Goal: Task Accomplishment & Management: Use online tool/utility

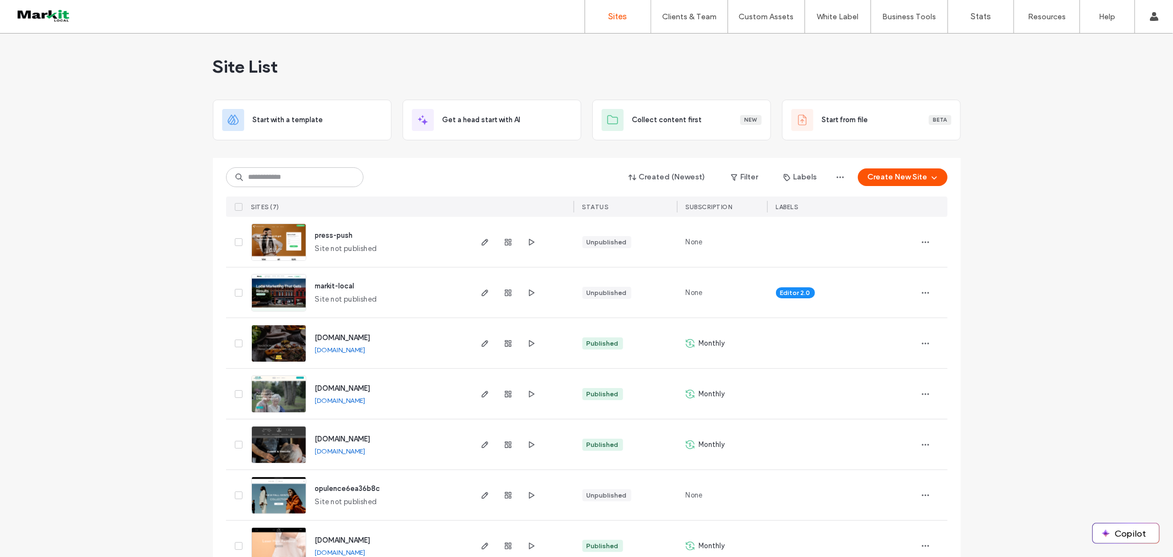
click at [42, 4] on div "Sites Clients & Team Client Management Client Billing Team Permissions Custom A…" at bounding box center [586, 17] width 1173 height 34
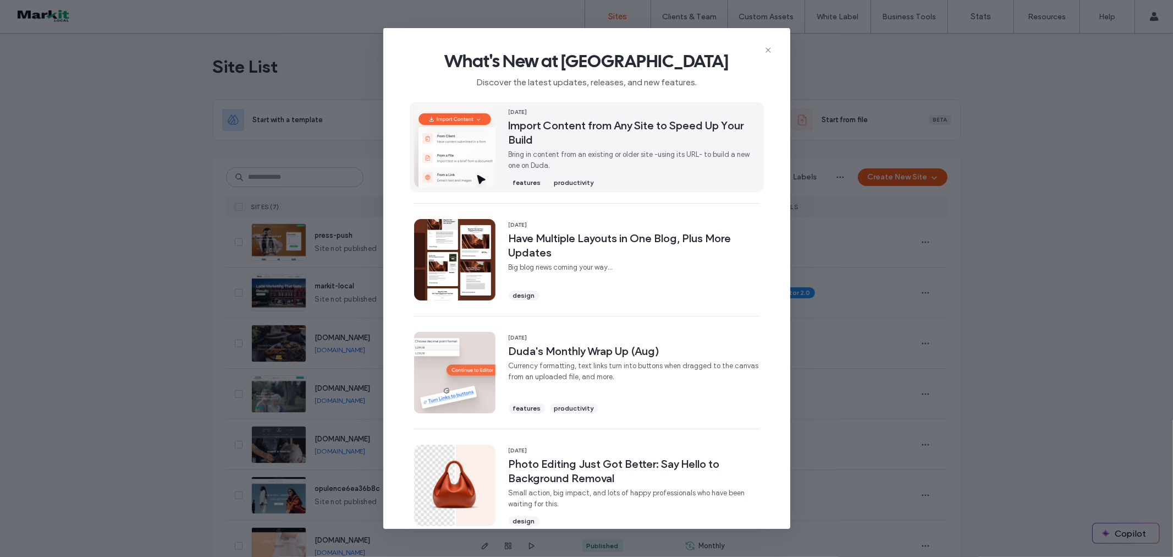
click at [564, 156] on span "Bring in content from an existing or older site -using its URL- to build a new …" at bounding box center [634, 160] width 251 height 22
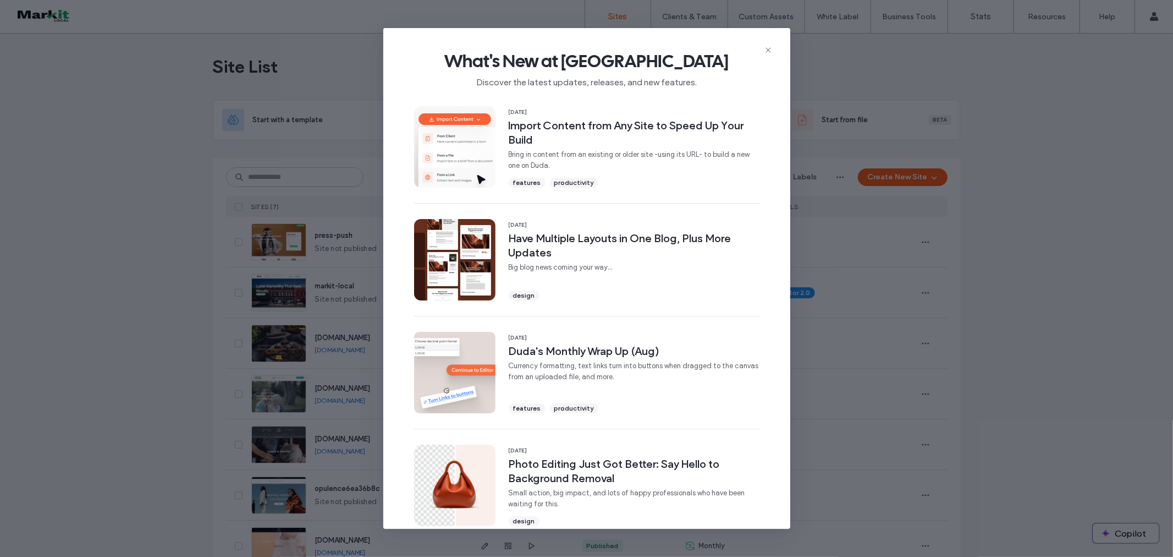
click at [766, 50] on icon at bounding box center [768, 50] width 9 height 9
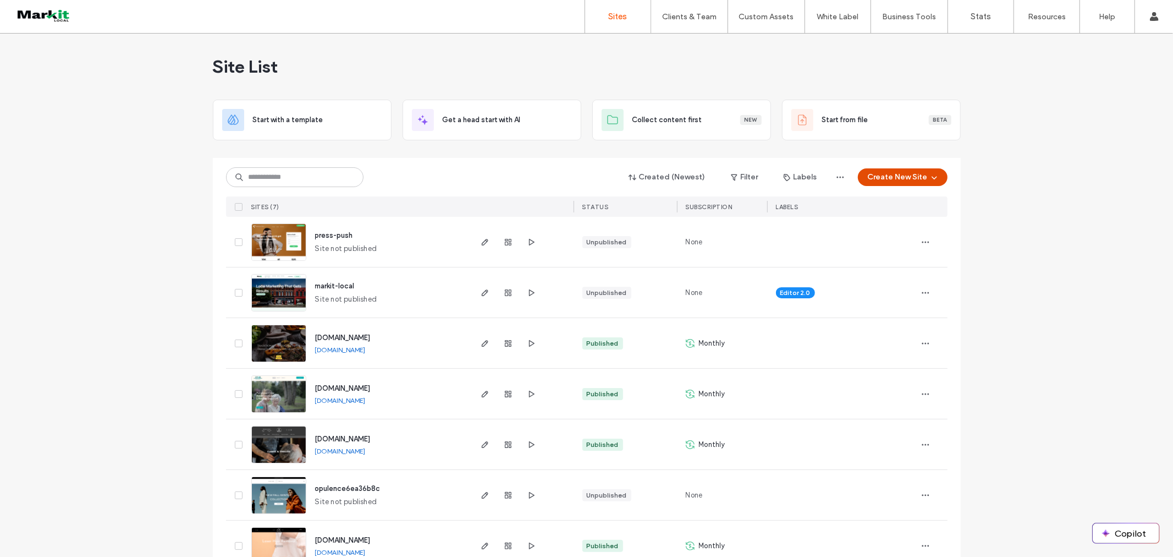
click at [921, 174] on button "Create New Site" at bounding box center [903, 177] width 90 height 18
click at [921, 255] on div "Get a head start with AI" at bounding box center [936, 254] width 78 height 11
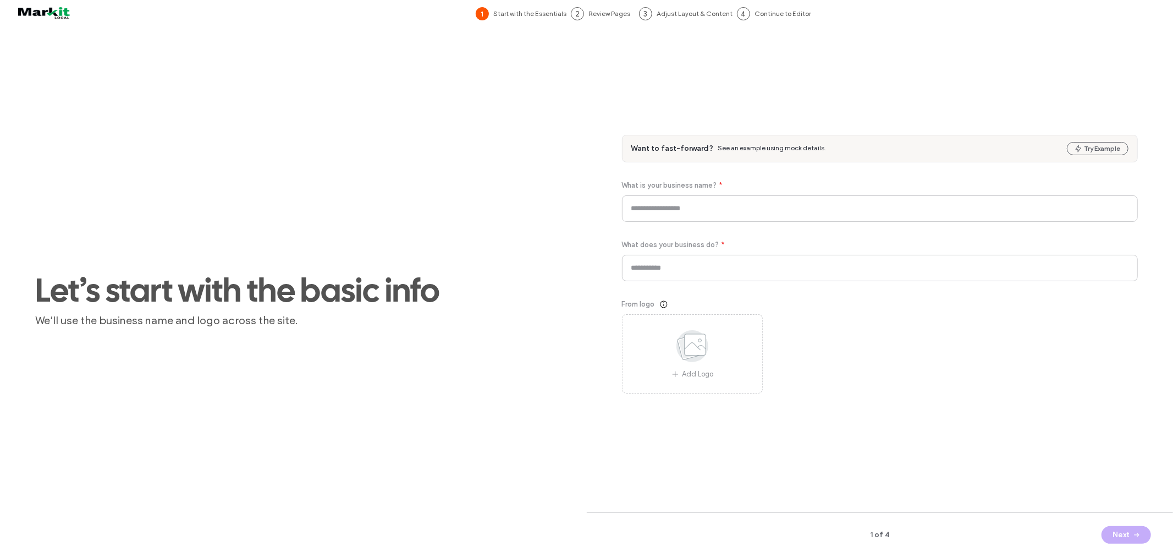
click at [53, 15] on div at bounding box center [71, 14] width 125 height 18
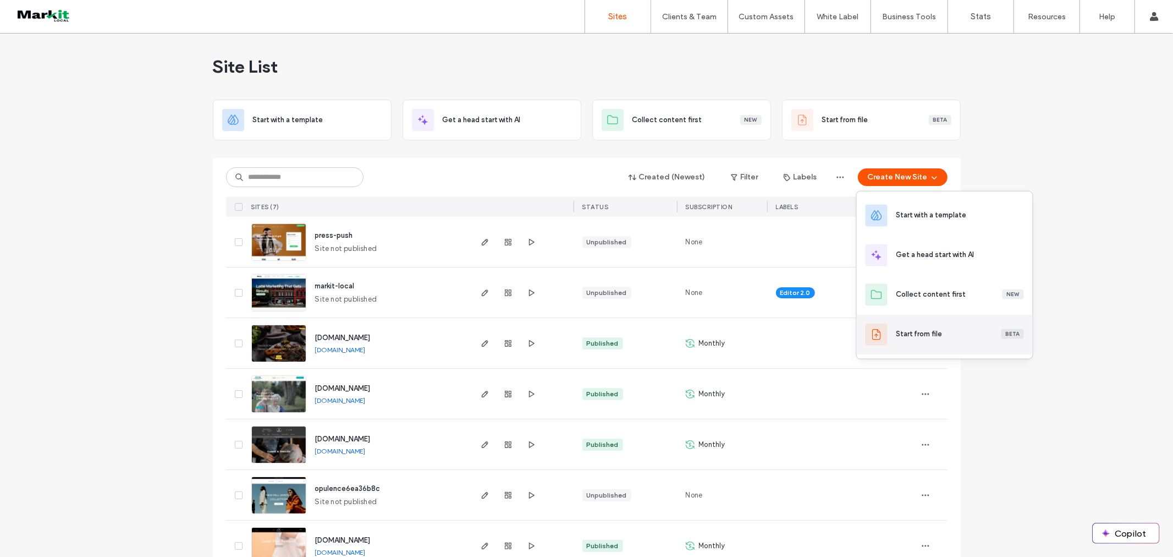
click at [930, 338] on div "Start from file" at bounding box center [920, 333] width 46 height 11
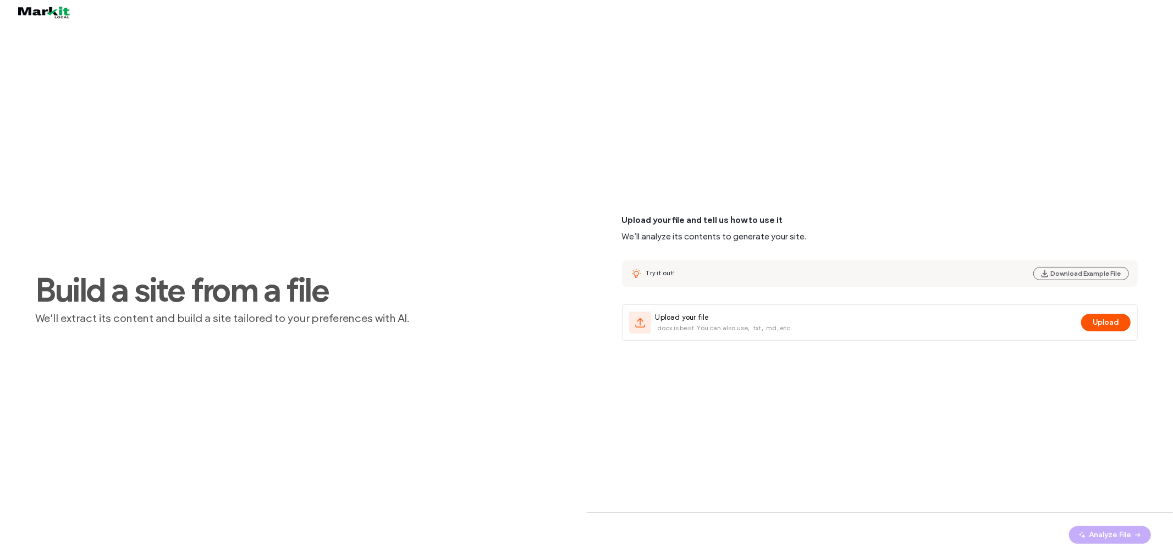
click at [57, 14] on img at bounding box center [71, 13] width 125 height 18
click at [52, 8] on img at bounding box center [71, 13] width 125 height 18
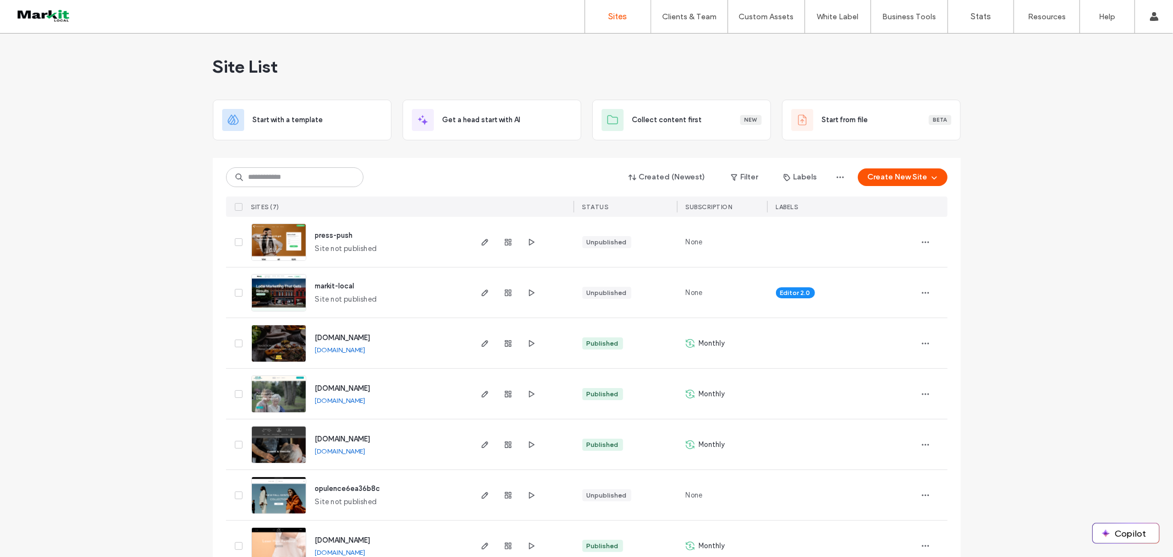
click at [568, 69] on div "Site List" at bounding box center [587, 67] width 748 height 66
click at [1171, 13] on div "Account Billing New Plan: AGENCY Upgrade English Español (España) Português Fra…" at bounding box center [1154, 16] width 39 height 33
click at [1058, 45] on label "Product Updates" at bounding box center [1052, 45] width 59 height 8
click at [272, 243] on img at bounding box center [279, 261] width 54 height 75
click at [325, 283] on span "markit-local" at bounding box center [335, 286] width 40 height 8
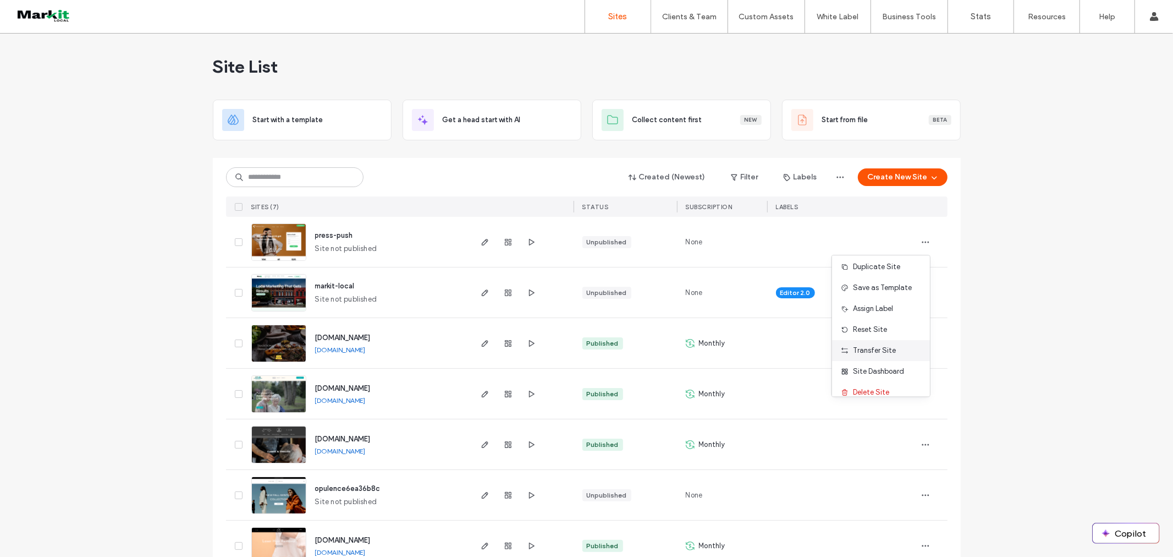
scroll to position [35, 0]
click at [987, 281] on div "Site List Start with a template Get a head start with AI Collect content first …" at bounding box center [586, 309] width 1173 height 551
click at [935, 284] on div at bounding box center [932, 292] width 31 height 50
click at [922, 290] on icon "button" at bounding box center [925, 292] width 9 height 9
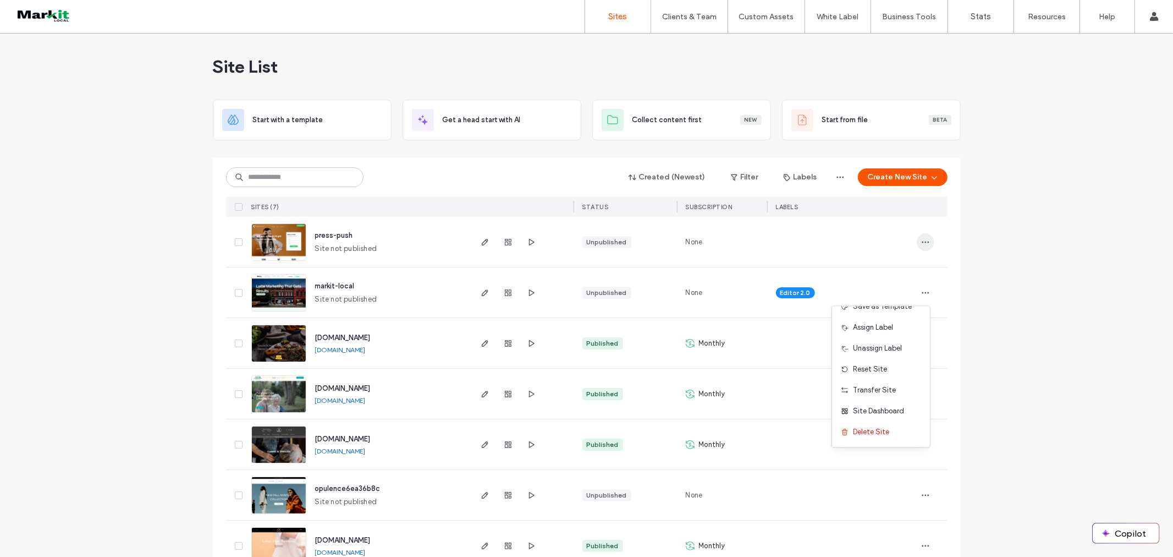
click at [923, 241] on icon "button" at bounding box center [925, 242] width 9 height 9
click at [1014, 306] on div "Site List Start with a template Get a head start with AI Collect content first …" at bounding box center [586, 309] width 1173 height 551
click at [903, 177] on button "Create New Site" at bounding box center [903, 177] width 90 height 18
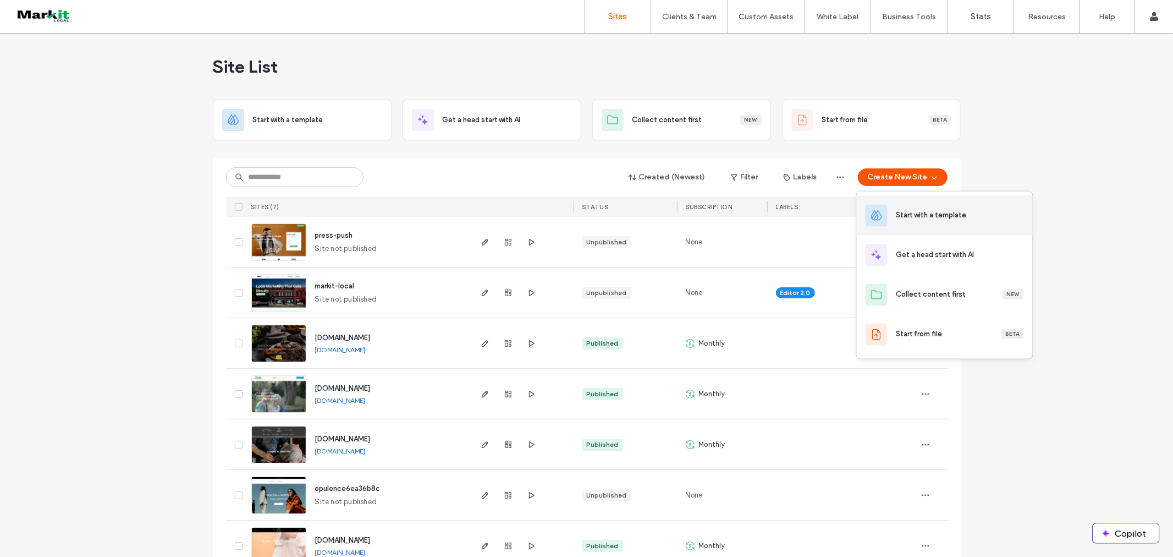
click at [939, 213] on div "Start with a template" at bounding box center [932, 215] width 70 height 11
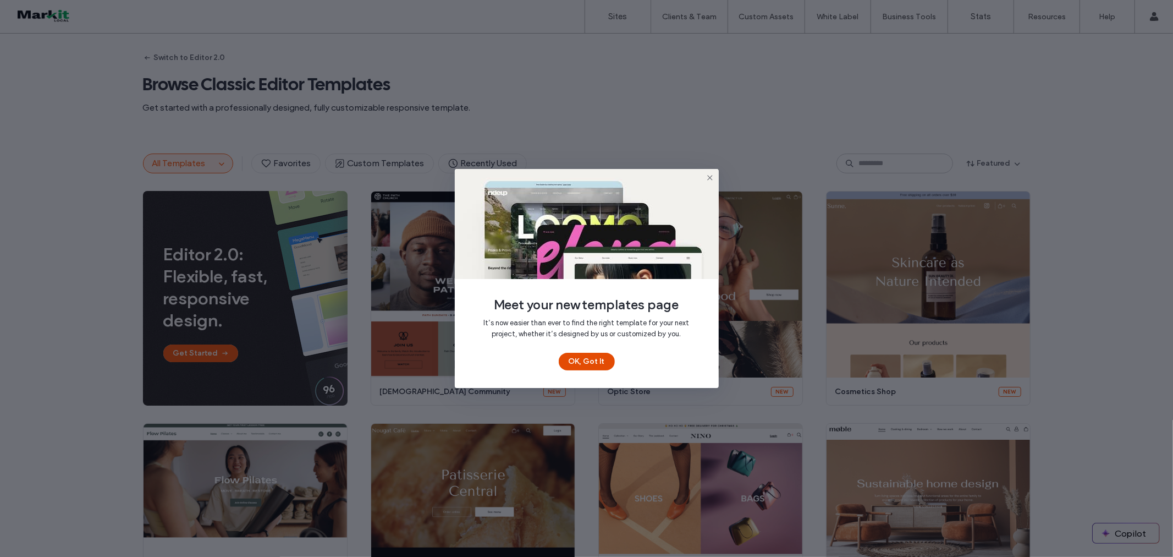
click at [604, 366] on button "OK, Got It" at bounding box center [587, 362] width 56 height 18
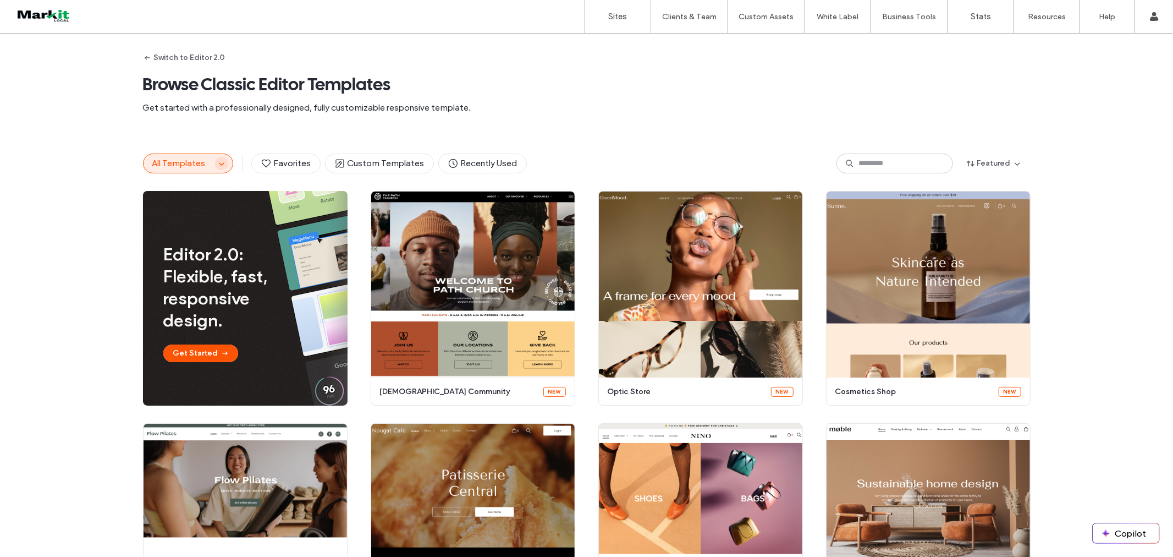
click at [217, 165] on icon "button" at bounding box center [221, 163] width 9 height 9
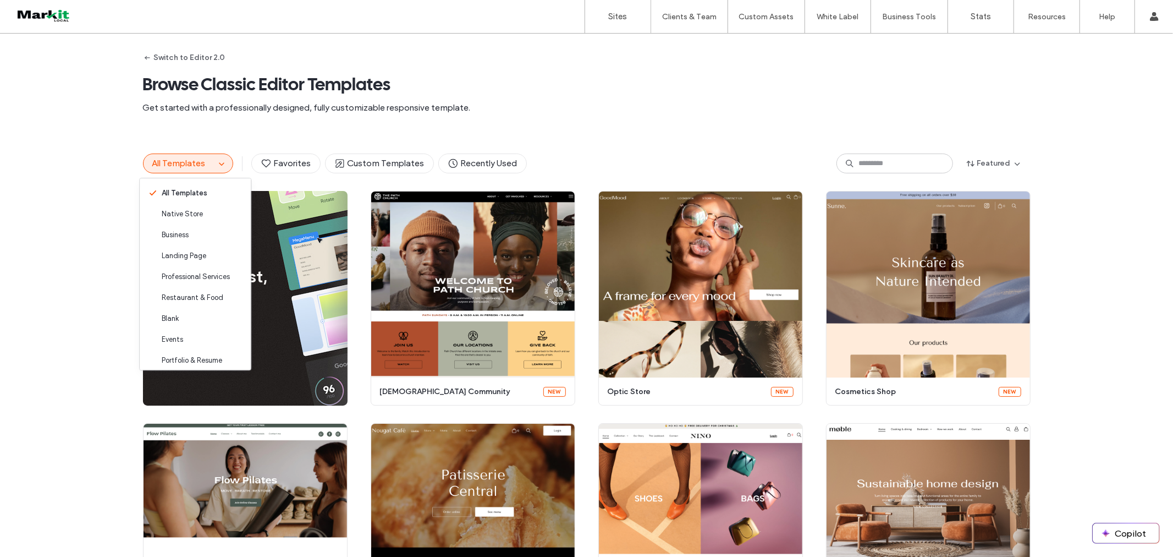
click at [663, 132] on div "Switch to Editor 2.0 Browse Classic Editor Templates Get started with a profess…" at bounding box center [587, 85] width 888 height 102
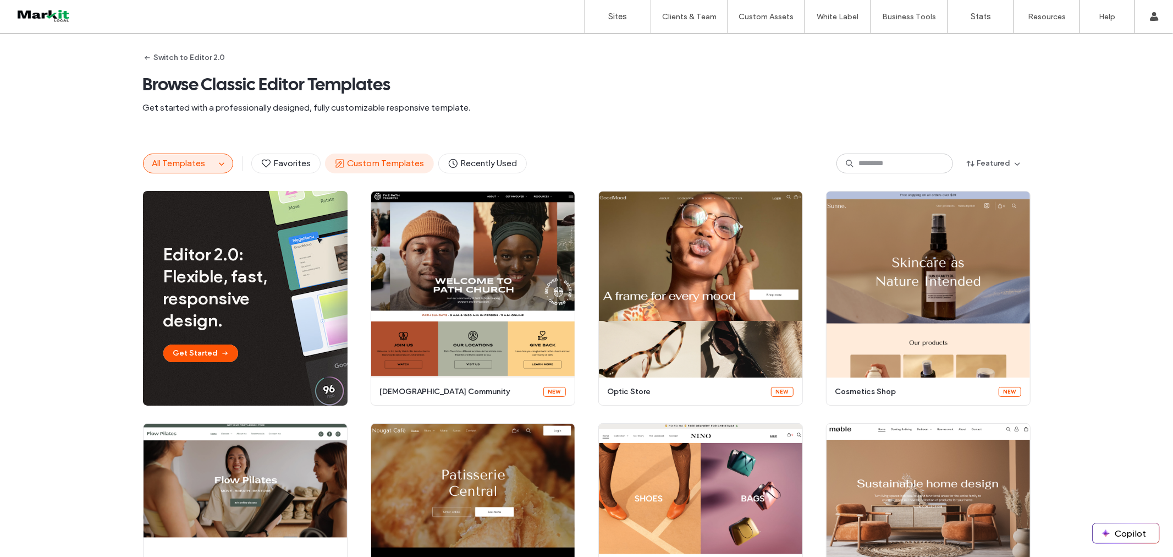
click at [377, 164] on span "Custom Templates" at bounding box center [379, 163] width 90 height 12
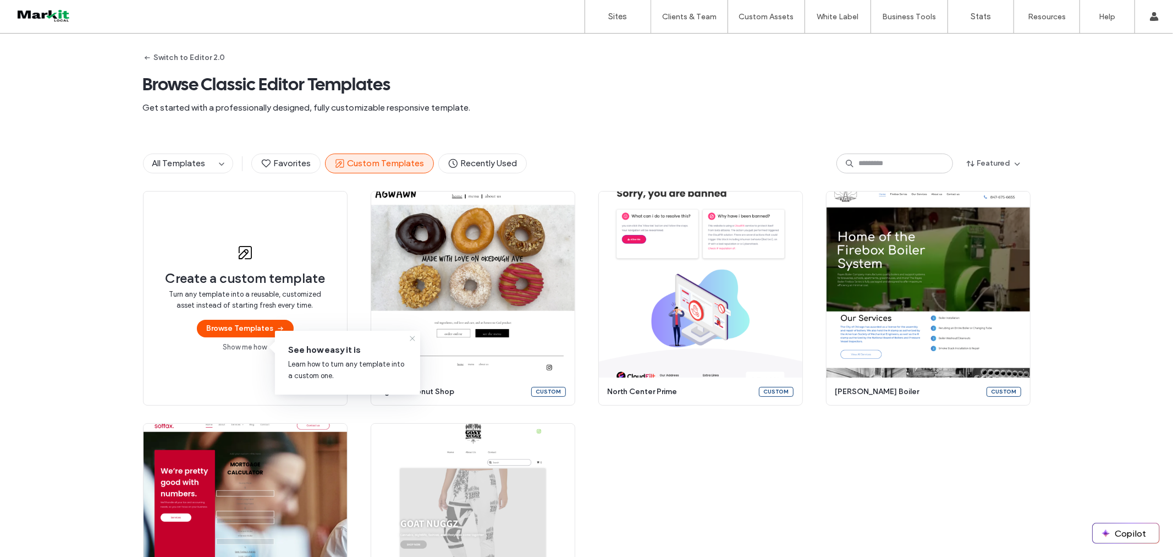
click at [413, 337] on icon at bounding box center [412, 338] width 9 height 9
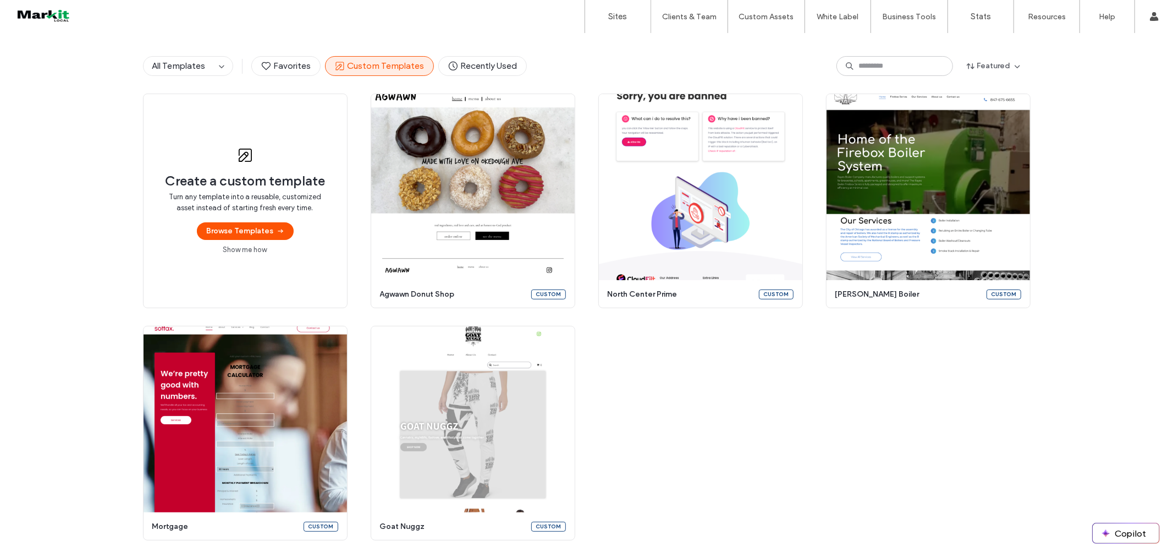
scroll to position [36, 0]
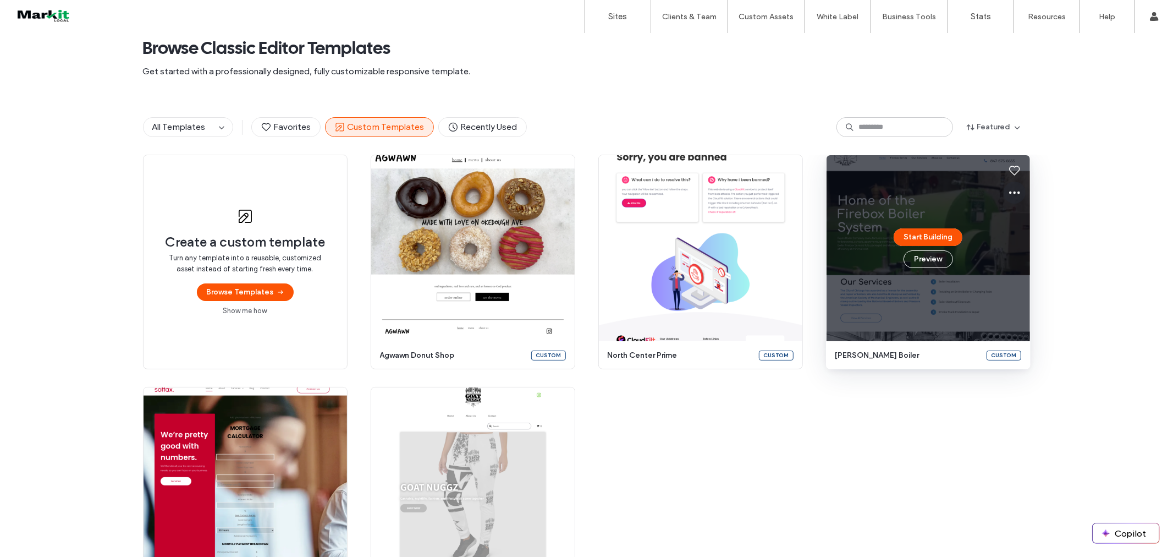
click at [1017, 188] on icon at bounding box center [1014, 192] width 13 height 13
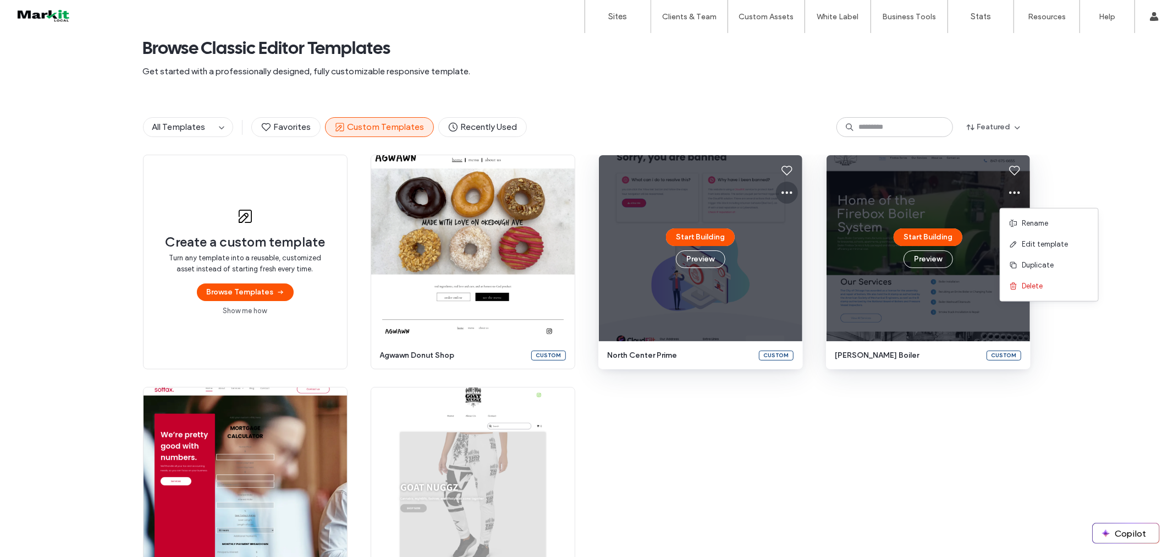
click at [781, 193] on icon at bounding box center [787, 192] width 13 height 13
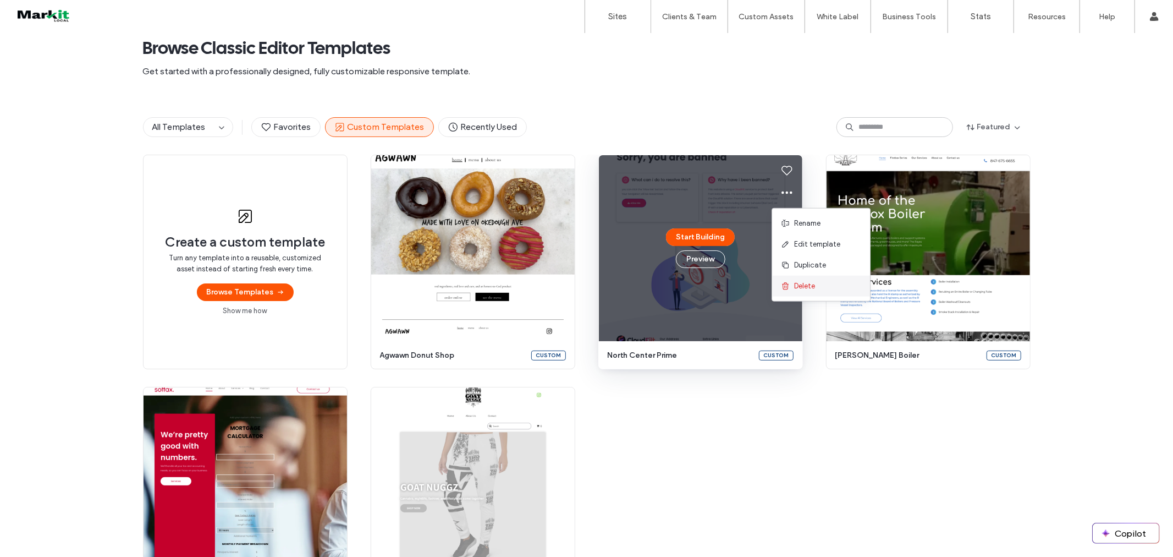
click at [812, 289] on span "Delete" at bounding box center [804, 286] width 21 height 11
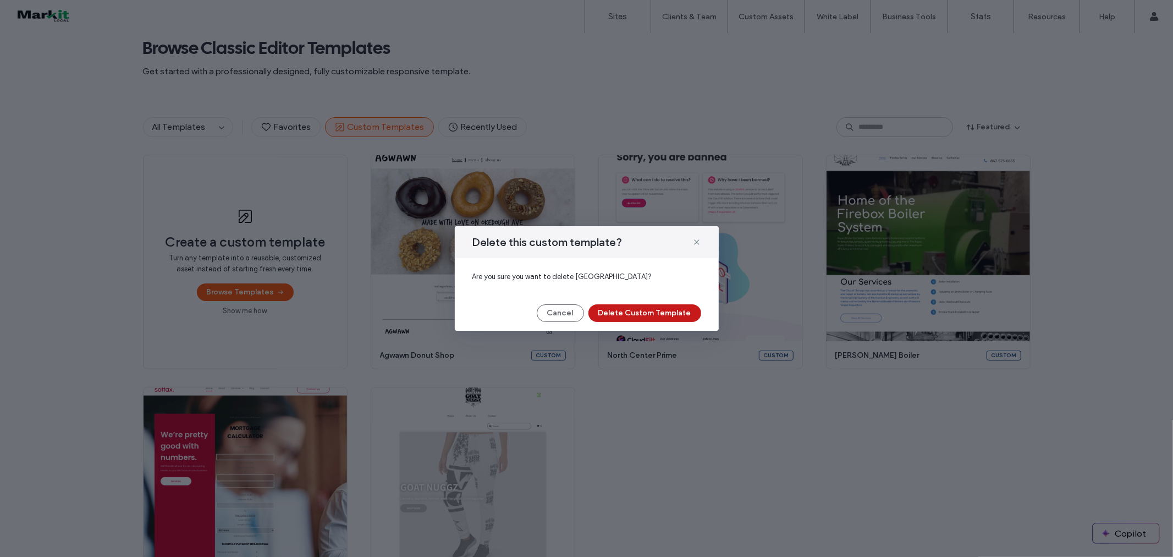
click at [669, 315] on button "Delete Custom Template" at bounding box center [645, 313] width 113 height 18
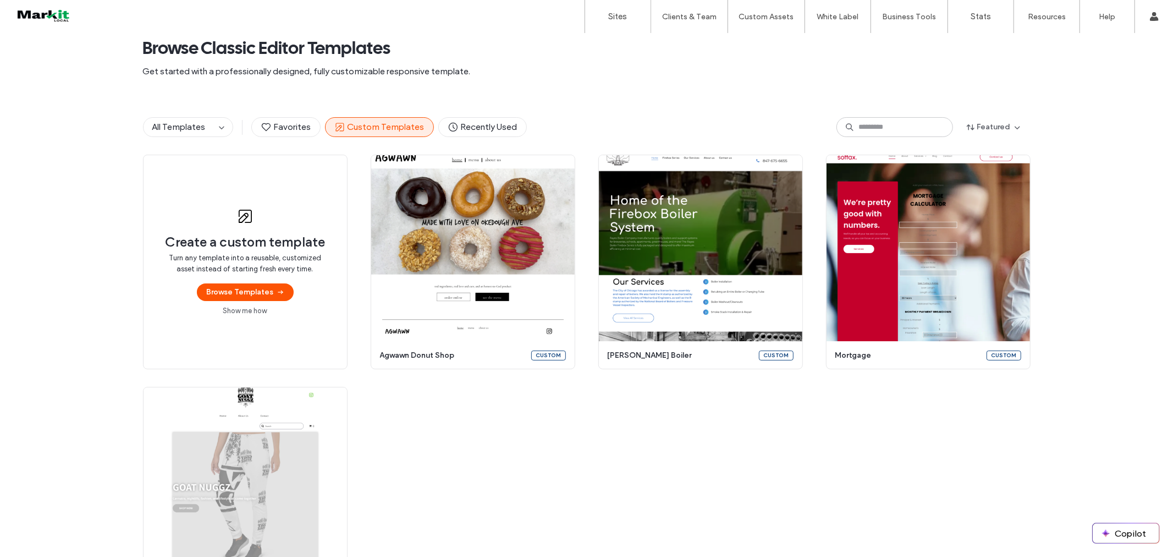
scroll to position [152, 0]
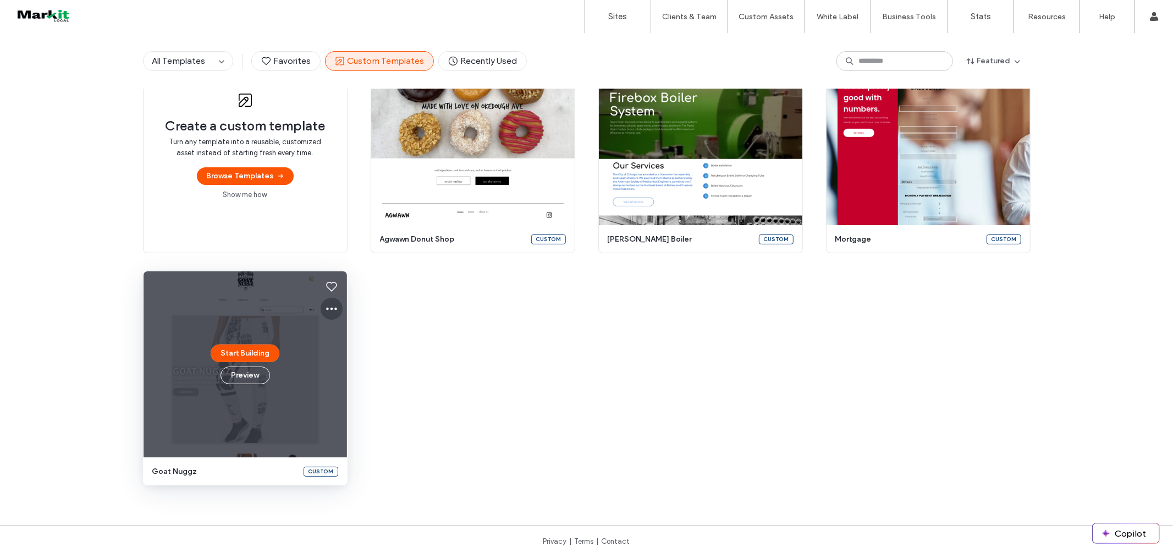
click at [328, 304] on icon at bounding box center [331, 308] width 13 height 13
click at [361, 404] on div "Delete" at bounding box center [366, 401] width 98 height 21
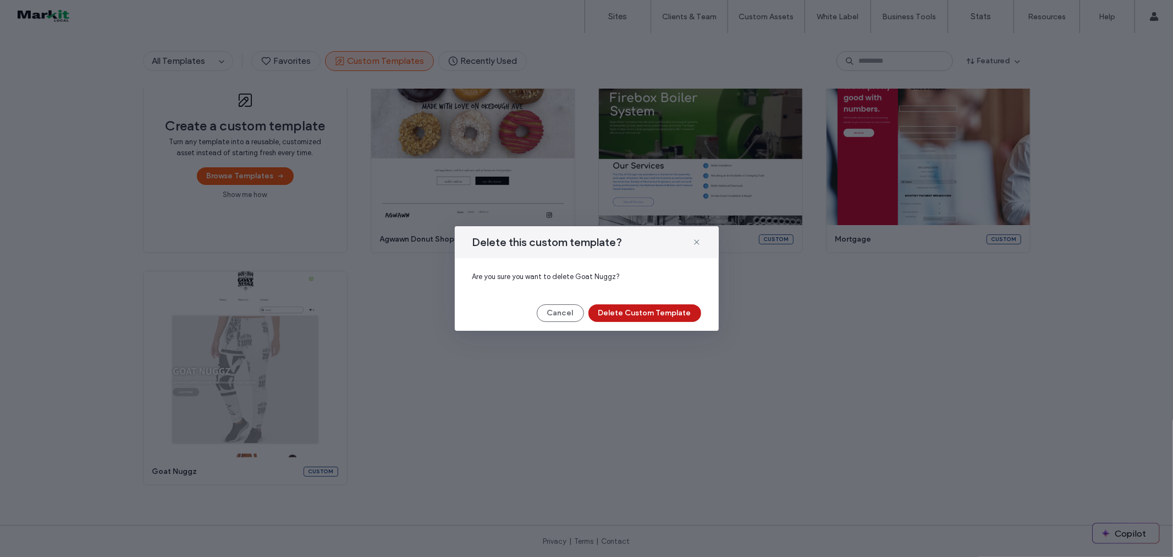
click at [651, 312] on button "Delete Custom Template" at bounding box center [645, 313] width 113 height 18
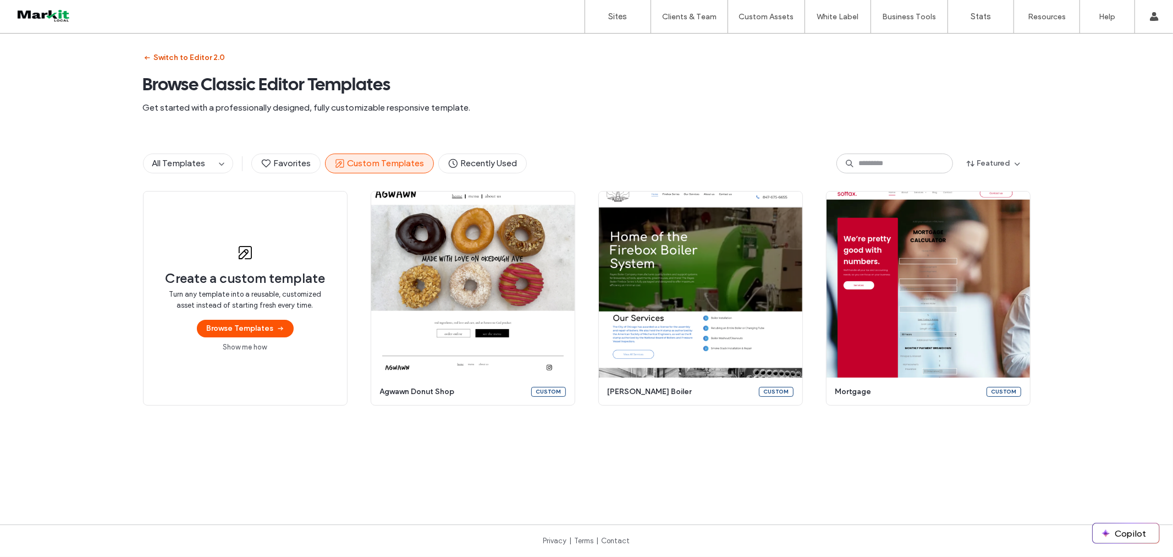
click at [158, 55] on button "Switch to Editor 2.0" at bounding box center [184, 58] width 83 height 18
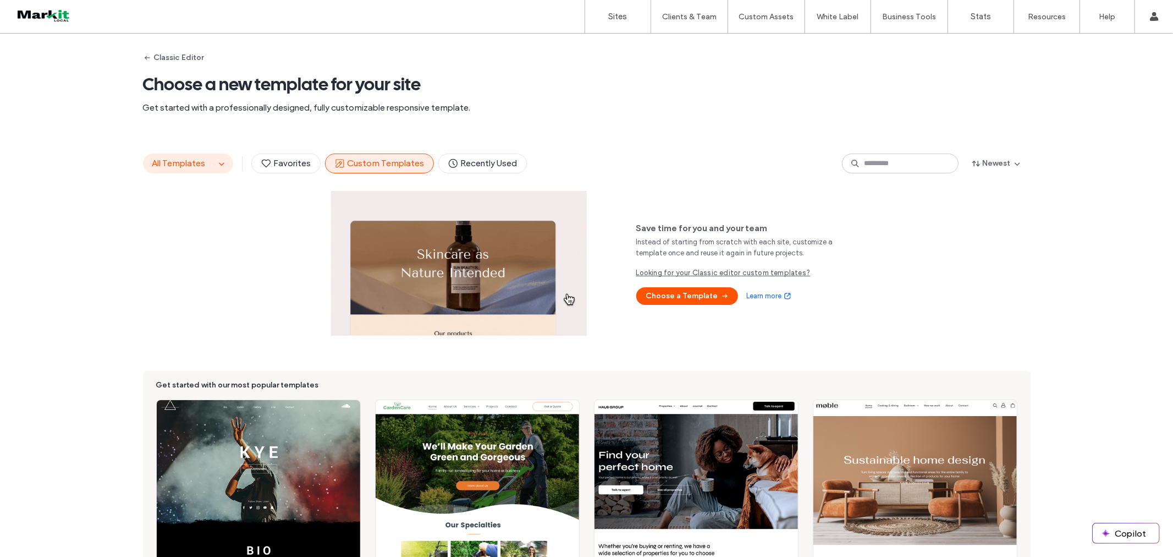
click at [180, 165] on span "All Templates" at bounding box center [178, 163] width 53 height 10
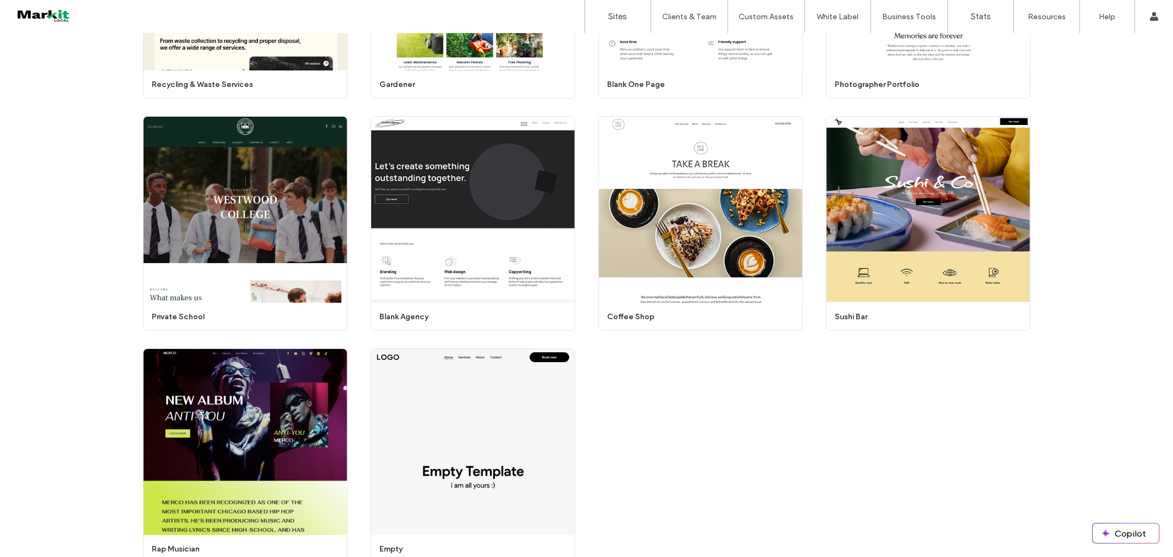
scroll to position [3347, 0]
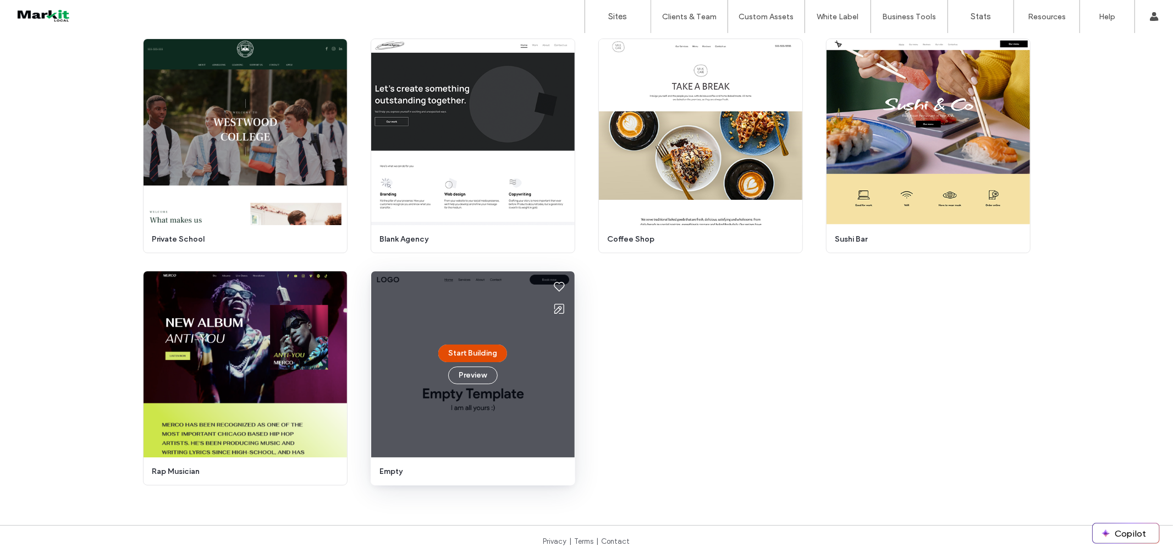
click at [466, 345] on button "Start Building" at bounding box center [472, 353] width 69 height 18
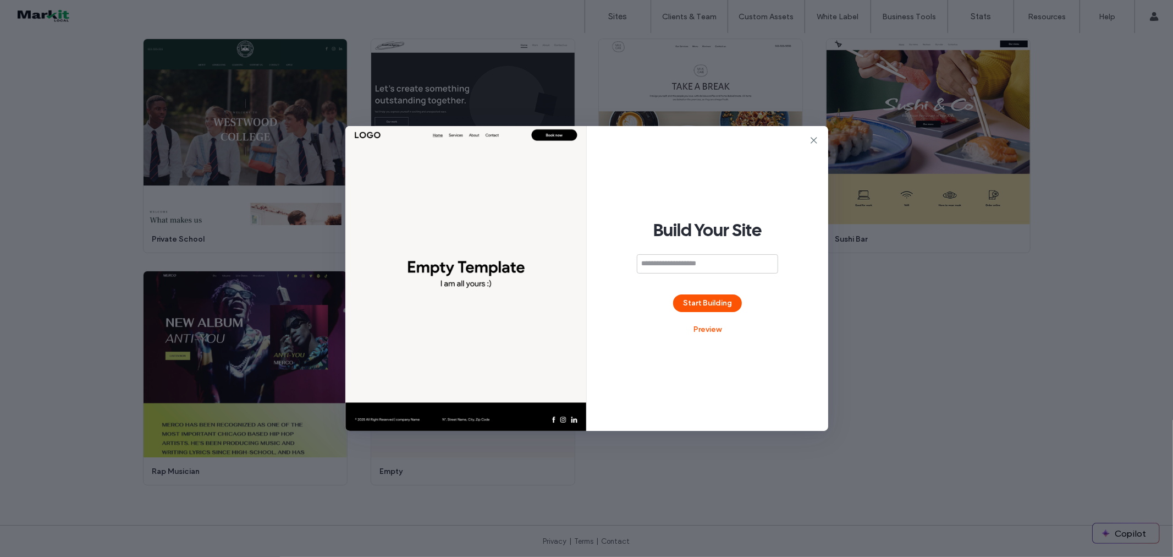
click at [701, 262] on input at bounding box center [707, 263] width 141 height 19
type input "**********"
click at [710, 304] on button "Start Building" at bounding box center [707, 303] width 69 height 18
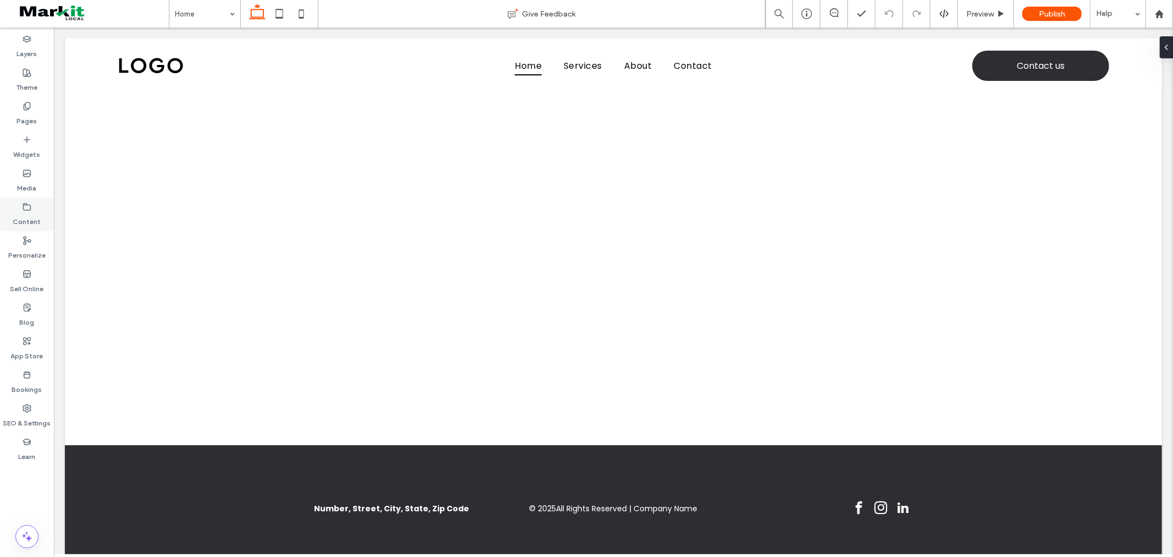
click at [31, 217] on label "Content" at bounding box center [27, 218] width 28 height 15
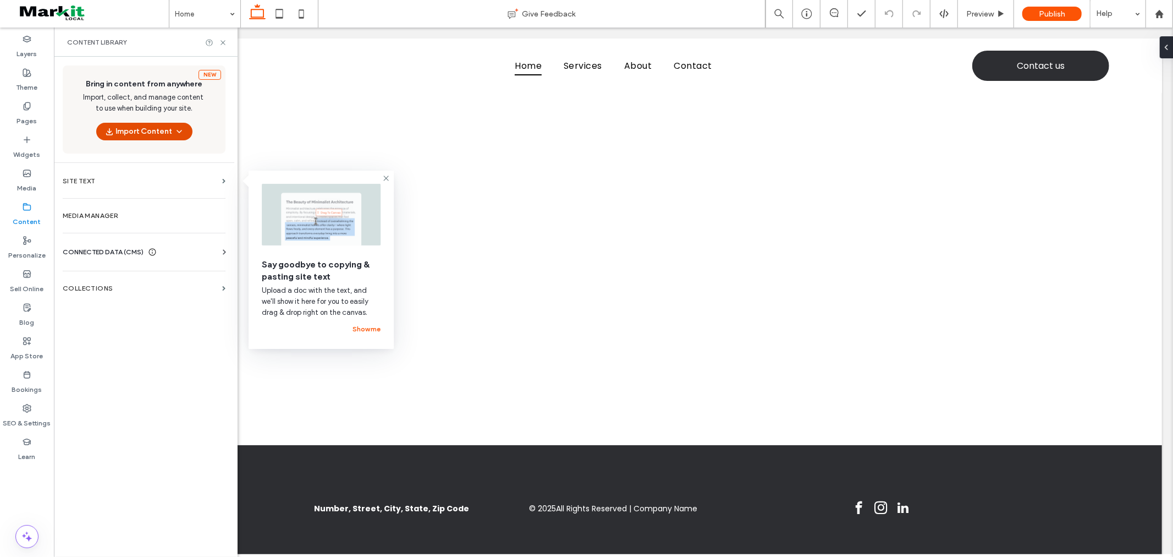
click at [136, 131] on button "Import Content" at bounding box center [144, 132] width 96 height 18
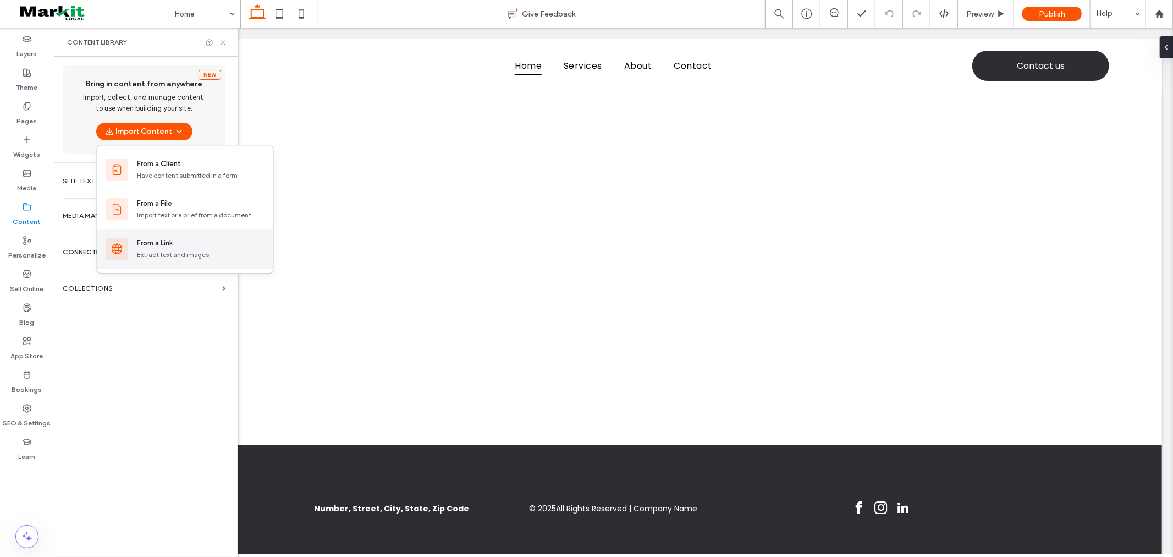
click at [183, 254] on div "Extract text and images" at bounding box center [201, 255] width 128 height 10
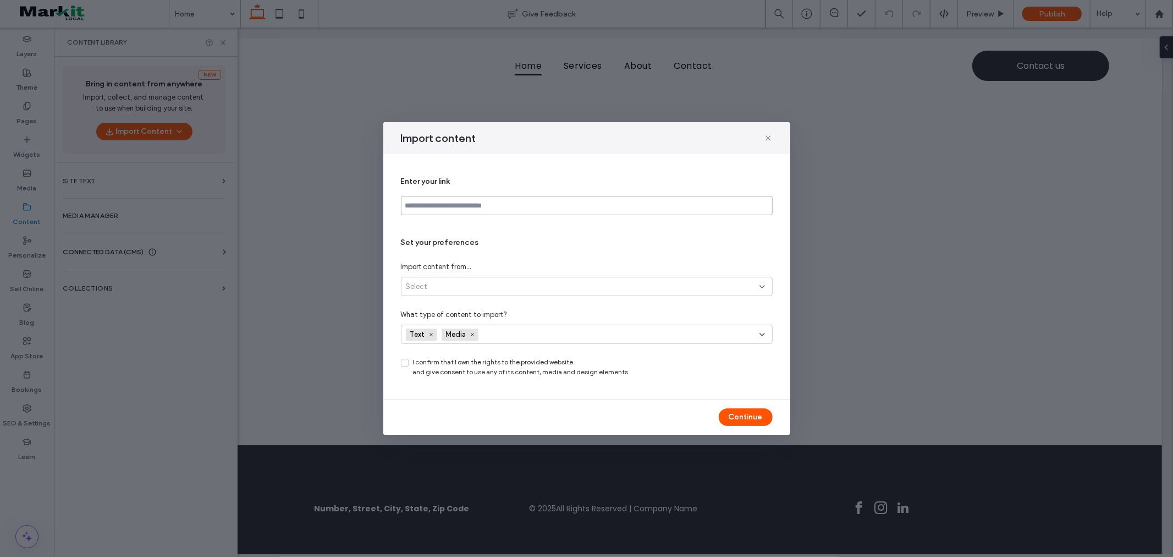
click at [460, 211] on input at bounding box center [587, 205] width 372 height 19
click at [483, 277] on div "Select" at bounding box center [587, 286] width 372 height 19
click at [480, 322] on span "All site pages (up to 30)" at bounding box center [445, 324] width 78 height 11
click at [696, 337] on div "Text Media" at bounding box center [565, 334] width 319 height 17
click at [555, 312] on div "What type of content to import?" at bounding box center [587, 314] width 372 height 11
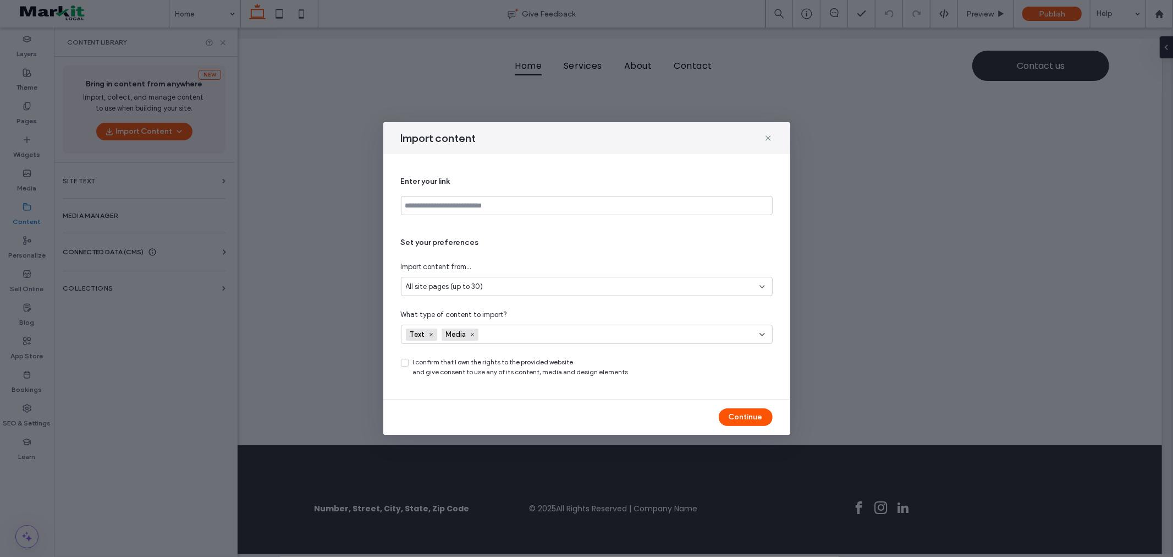
click at [406, 361] on icon at bounding box center [405, 362] width 4 height 3
drag, startPoint x: 440, startPoint y: 371, endPoint x: 518, endPoint y: 374, distance: 78.2
click at [518, 374] on span "I confirm that I own the rights to the provided website and give consent to use…" at bounding box center [521, 367] width 217 height 20
click at [553, 382] on div "Enter your link Set your preferences Import content from... All site pages (up …" at bounding box center [587, 276] width 372 height 218
drag, startPoint x: 482, startPoint y: 372, endPoint x: 537, endPoint y: 372, distance: 54.5
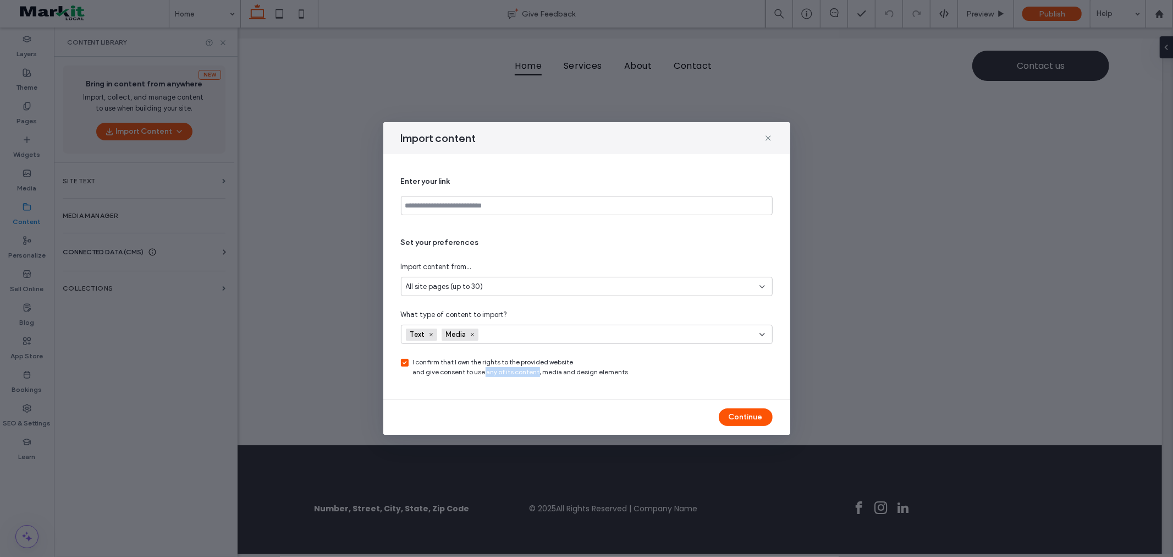
click at [536, 372] on span "I confirm that I own the rights to the provided website and give consent to use…" at bounding box center [521, 367] width 217 height 20
click at [557, 375] on span "I confirm that I own the rights to the provided website and give consent to use…" at bounding box center [521, 367] width 217 height 20
drag, startPoint x: 534, startPoint y: 373, endPoint x: 617, endPoint y: 375, distance: 83.1
click at [617, 375] on span "I confirm that I own the rights to the provided website and give consent to use…" at bounding box center [521, 367] width 217 height 20
click at [641, 377] on div "Enter your link Set your preferences Import content from... All site pages (up …" at bounding box center [587, 276] width 372 height 218
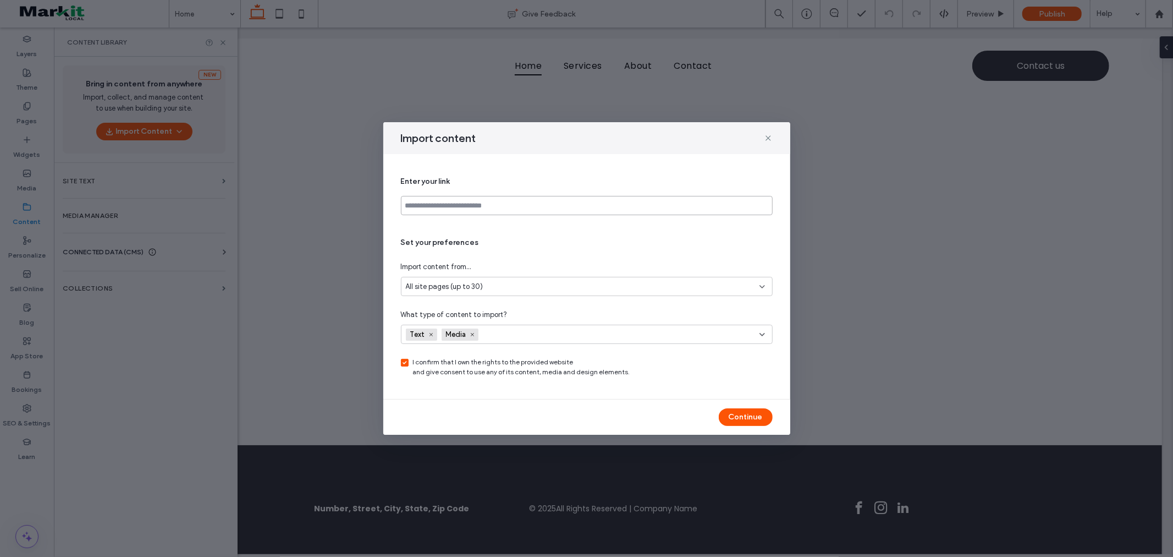
click at [465, 207] on input at bounding box center [587, 205] width 372 height 19
click at [518, 202] on input at bounding box center [587, 205] width 372 height 19
paste input "**********"
type input "**********"
click at [750, 420] on button "Continue" at bounding box center [746, 417] width 54 height 18
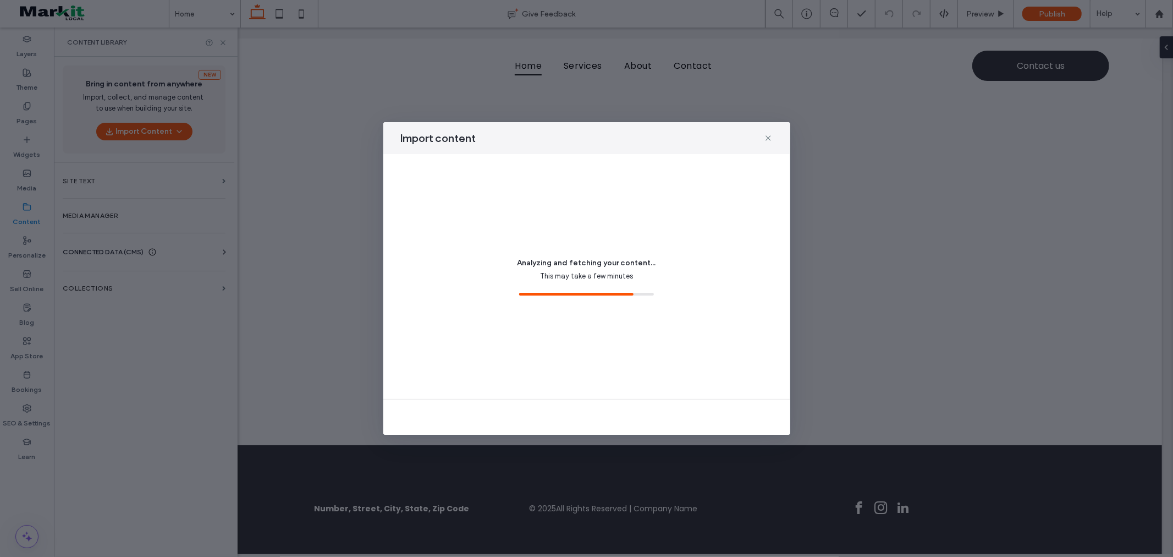
click at [648, 282] on div "Analyzing and fetching your content... This may take a few minutes" at bounding box center [587, 276] width 372 height 218
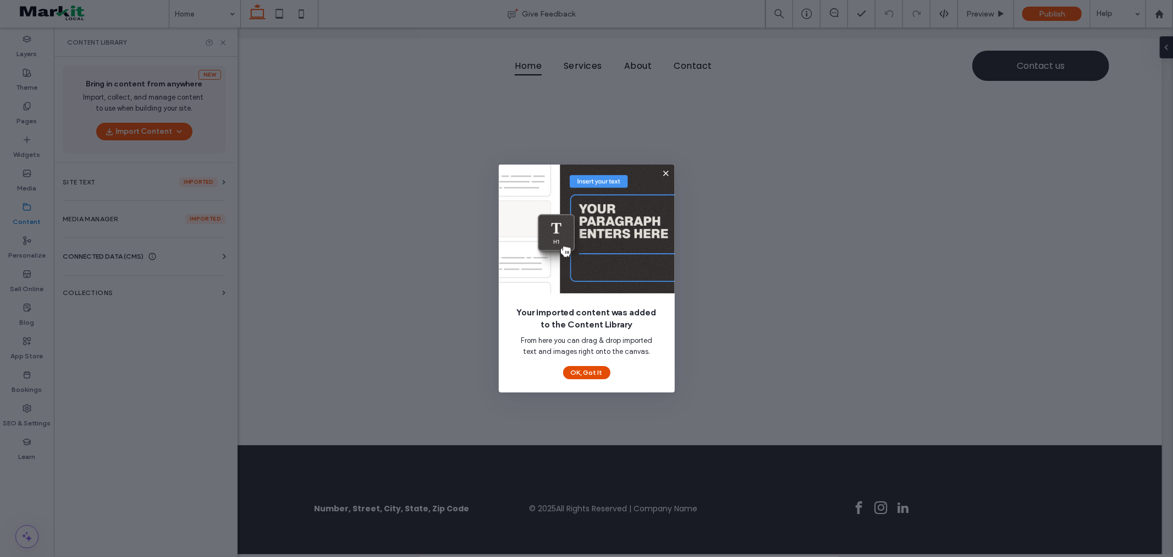
click at [589, 370] on button "OK, Got It" at bounding box center [586, 372] width 47 height 13
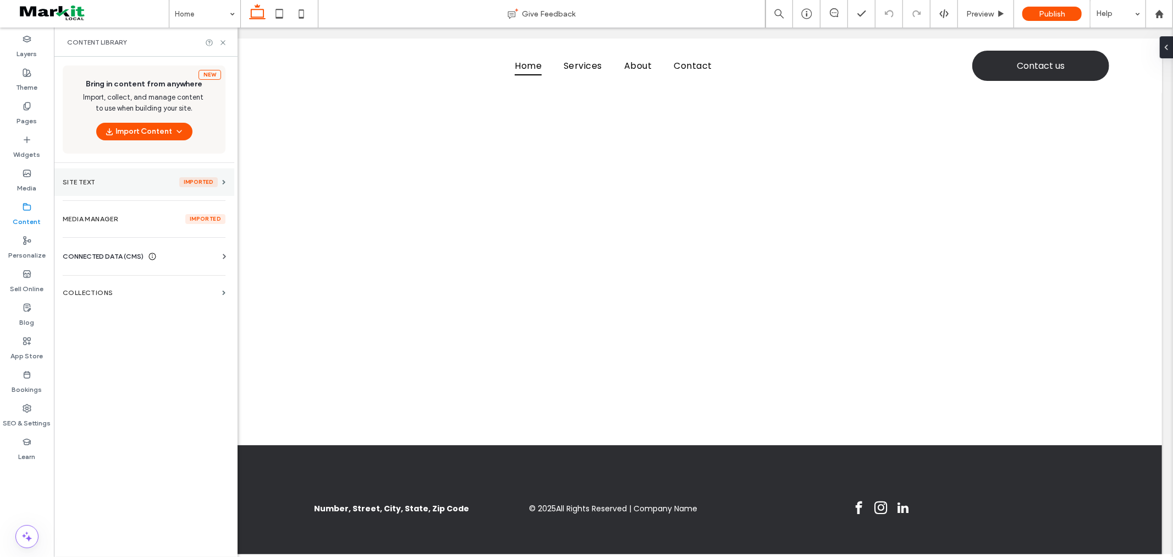
click at [92, 176] on section "Site Text imported" at bounding box center [144, 182] width 180 height 28
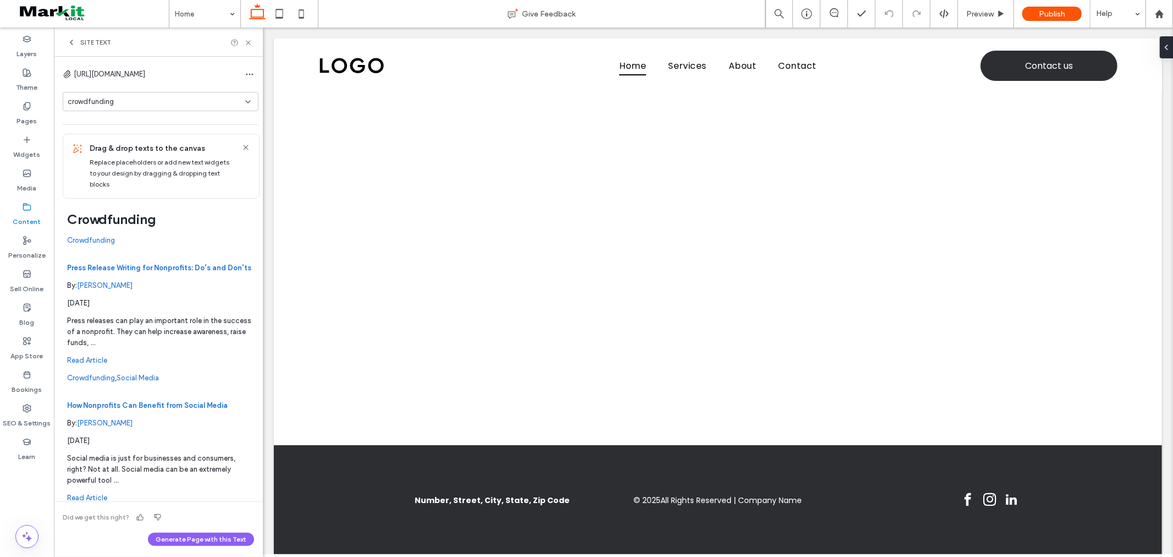
click at [96, 46] on span "Site Text" at bounding box center [95, 42] width 31 height 9
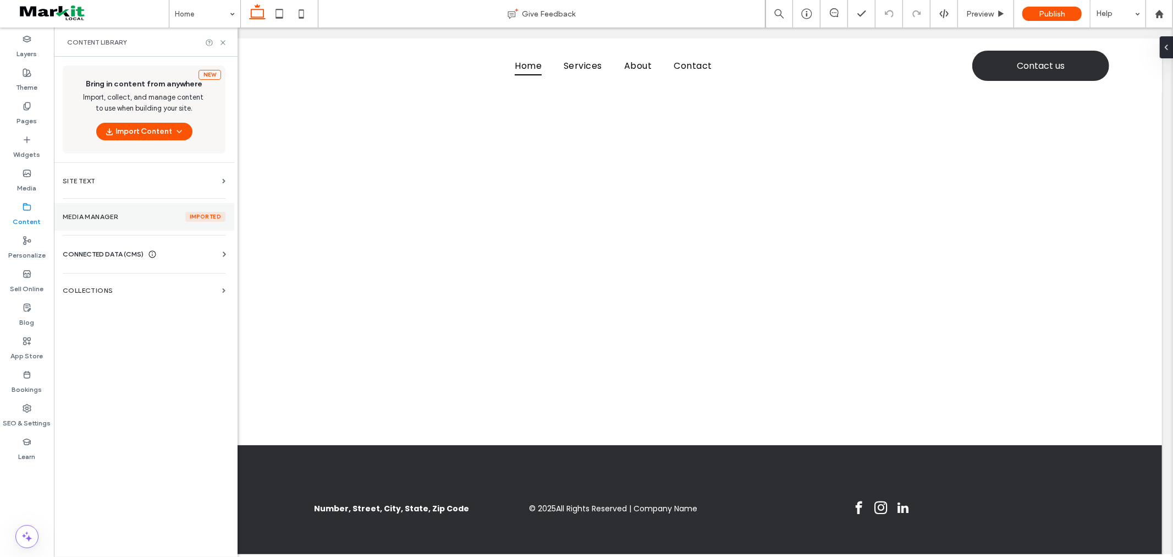
click at [117, 217] on label "Media Manager imported" at bounding box center [144, 217] width 163 height 10
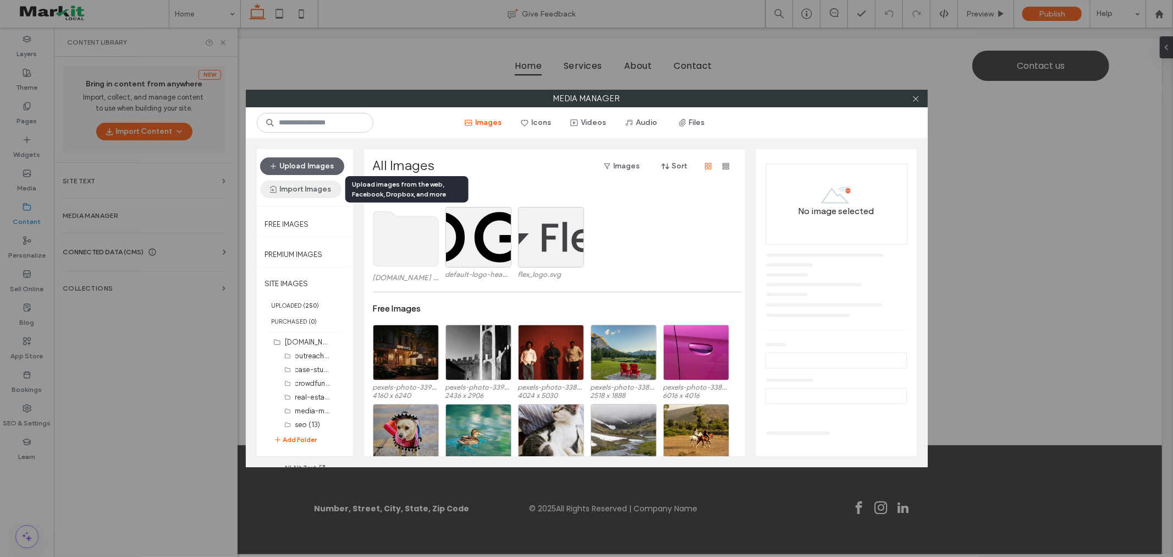
click at [300, 189] on button "Import Images" at bounding box center [300, 189] width 81 height 18
click at [474, 163] on div "All Images Images Sort" at bounding box center [554, 166] width 362 height 18
click at [391, 244] on use at bounding box center [405, 238] width 65 height 55
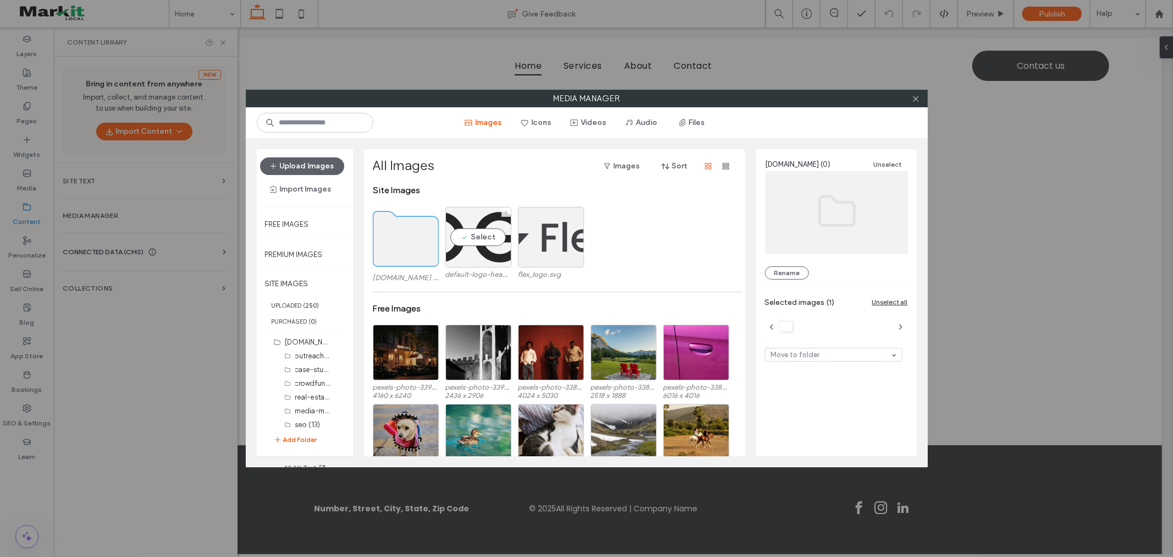
click at [479, 246] on div "Select" at bounding box center [479, 237] width 66 height 61
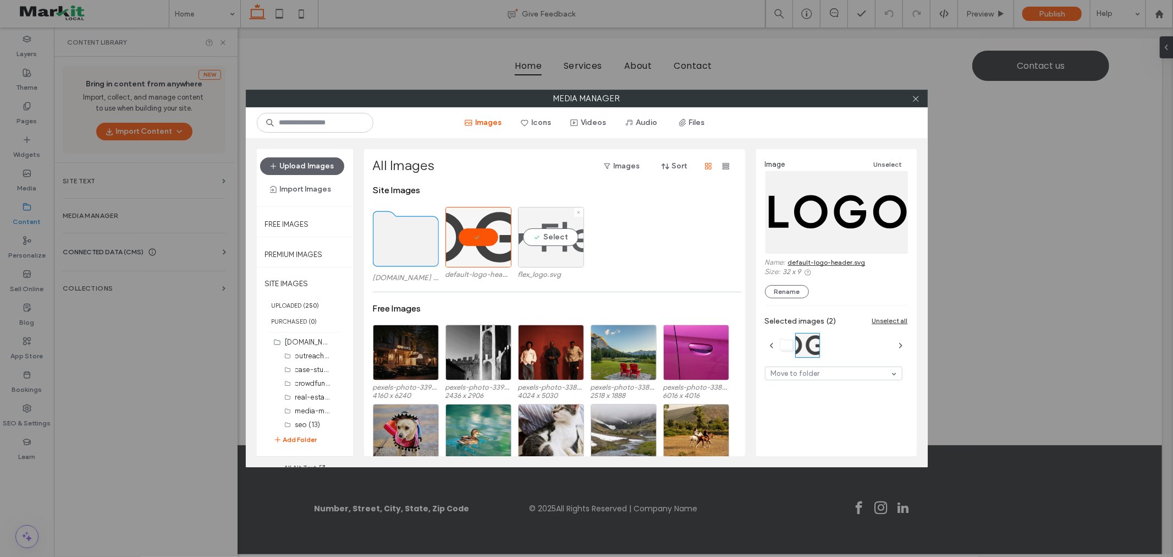
click at [569, 248] on div "Select" at bounding box center [551, 237] width 66 height 61
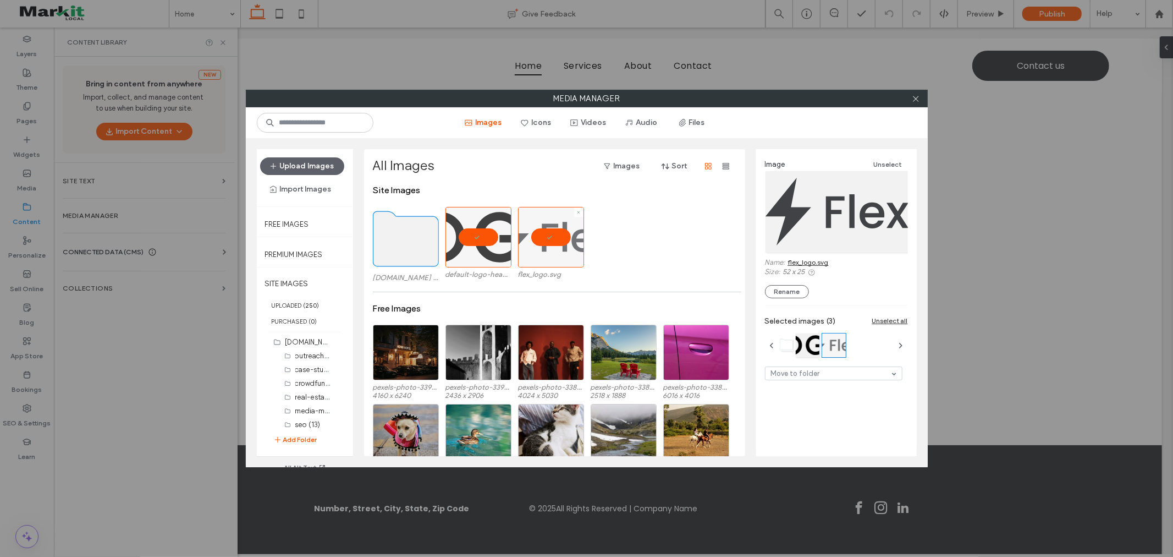
click at [552, 246] on div at bounding box center [551, 237] width 66 height 61
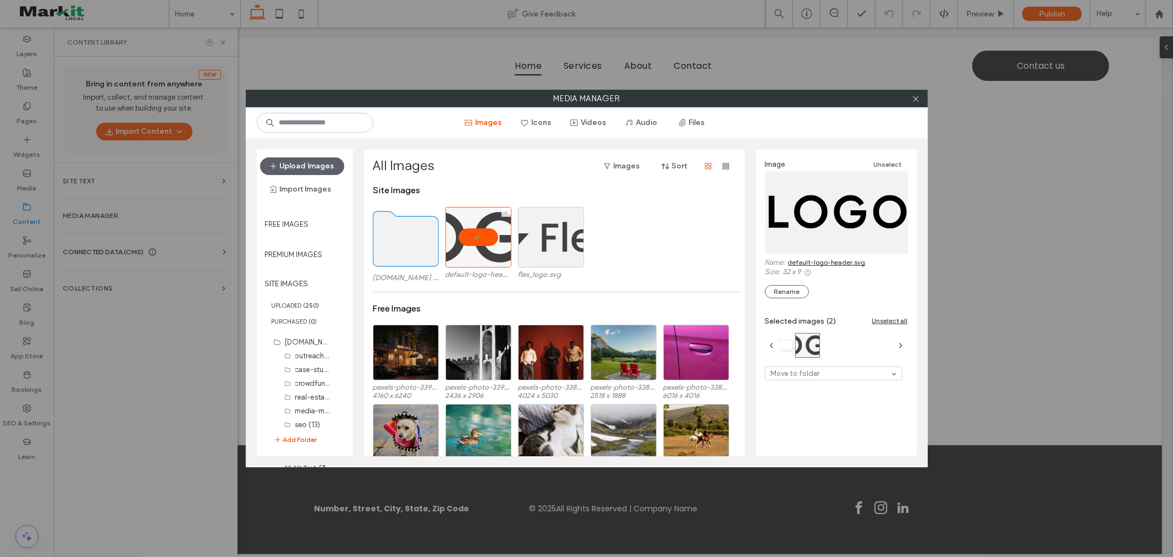
click at [480, 252] on div at bounding box center [479, 237] width 66 height 61
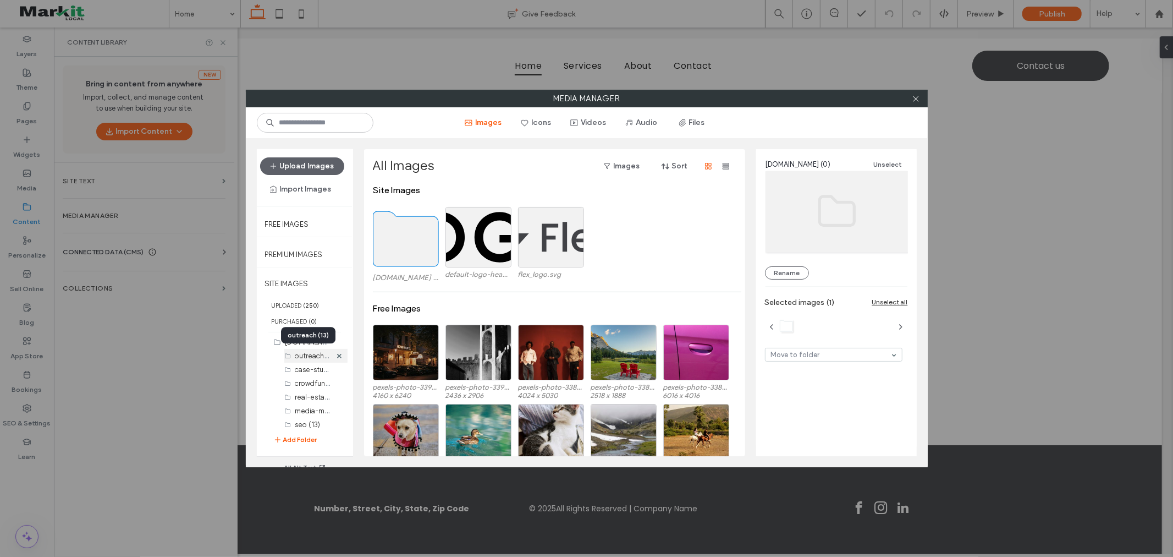
click at [304, 359] on label "outreach (13)" at bounding box center [316, 355] width 42 height 10
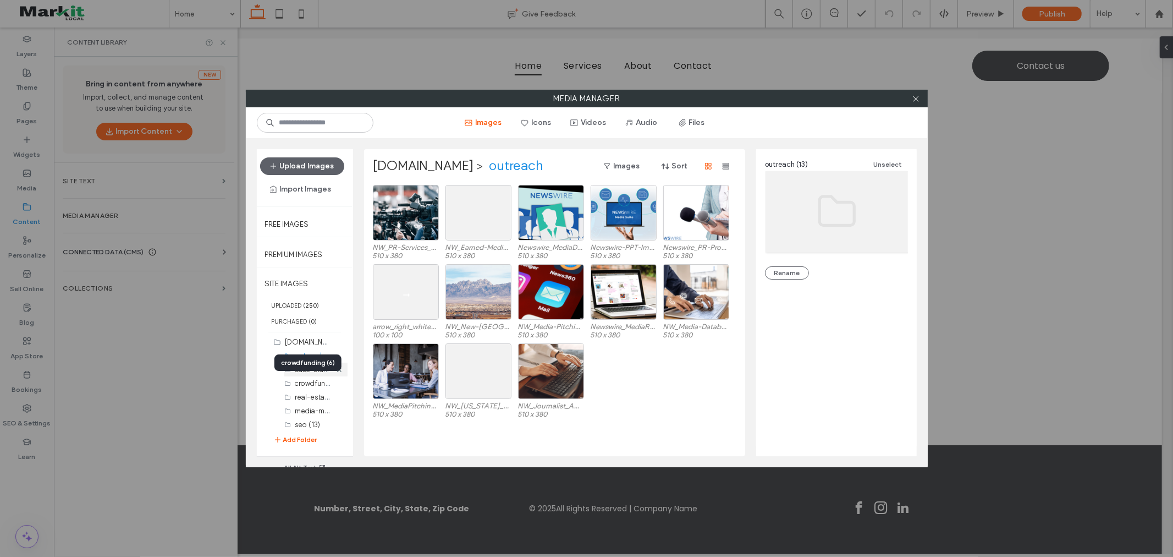
click at [300, 371] on label "case-study (2)" at bounding box center [318, 369] width 47 height 10
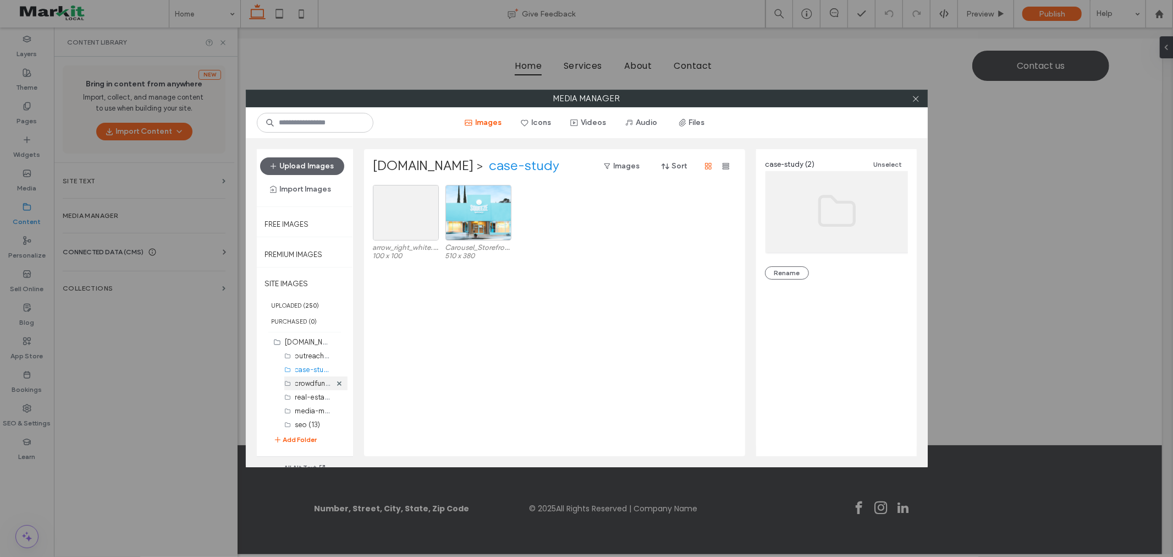
click at [300, 385] on label "crowdfunding (6)" at bounding box center [323, 382] width 56 height 10
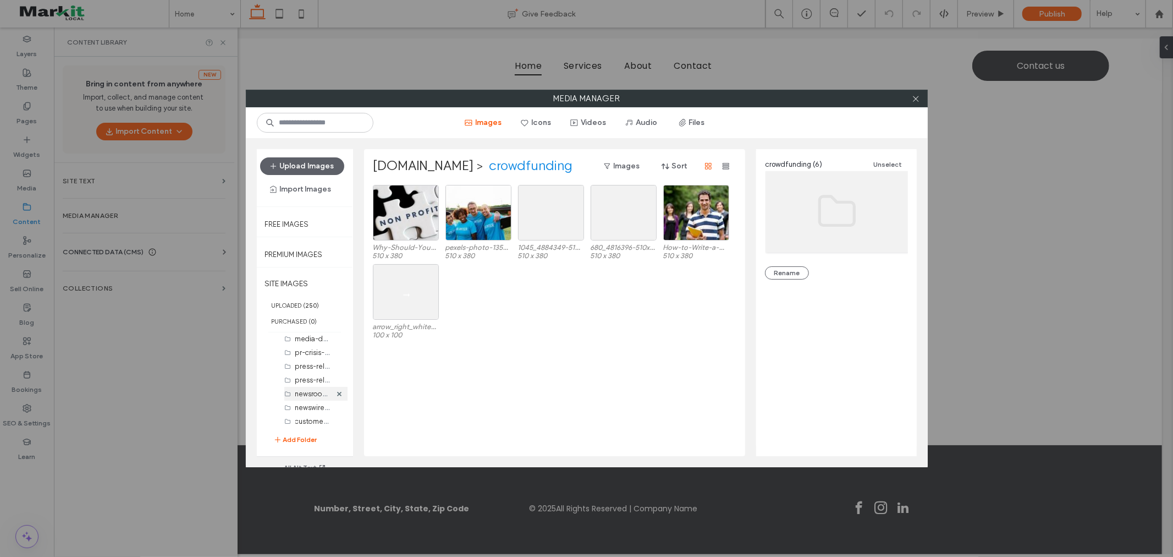
scroll to position [265, 0]
click at [305, 383] on label "press-release-101 (13)" at bounding box center [331, 379] width 73 height 10
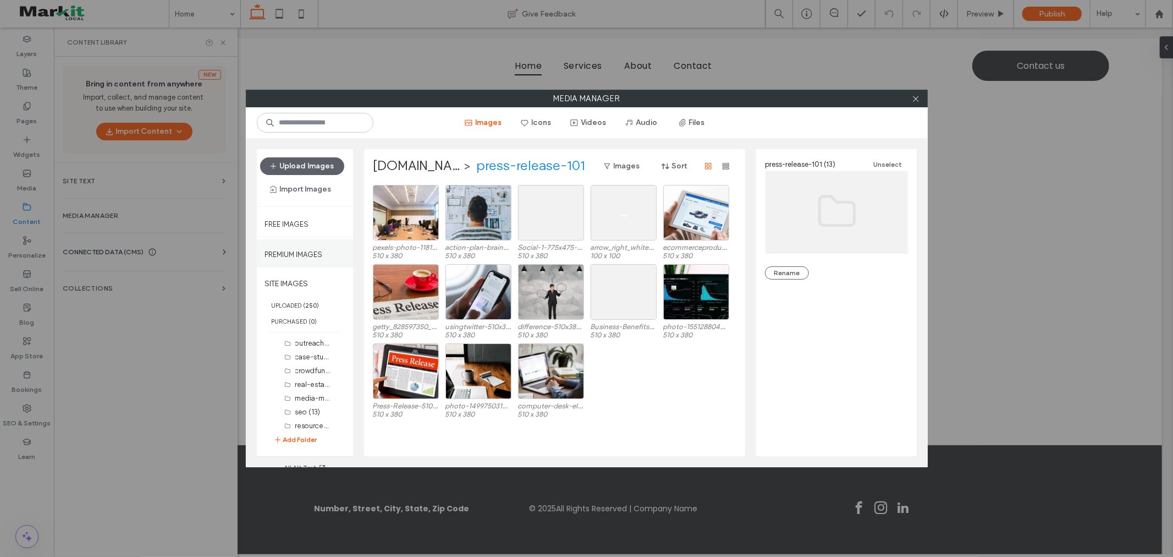
scroll to position [0, 0]
click at [311, 189] on button "Import Images" at bounding box center [300, 189] width 81 height 18
click at [308, 220] on span "From a Site" at bounding box center [299, 217] width 37 height 11
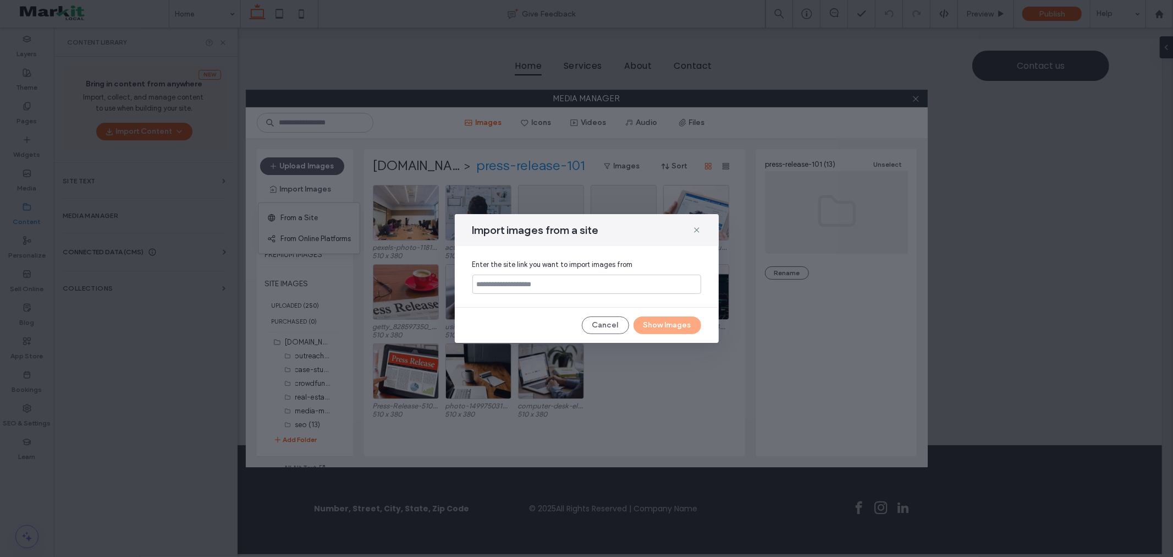
click at [690, 232] on div "Import images from a site" at bounding box center [587, 230] width 264 height 32
click at [695, 230] on icon at bounding box center [697, 230] width 9 height 9
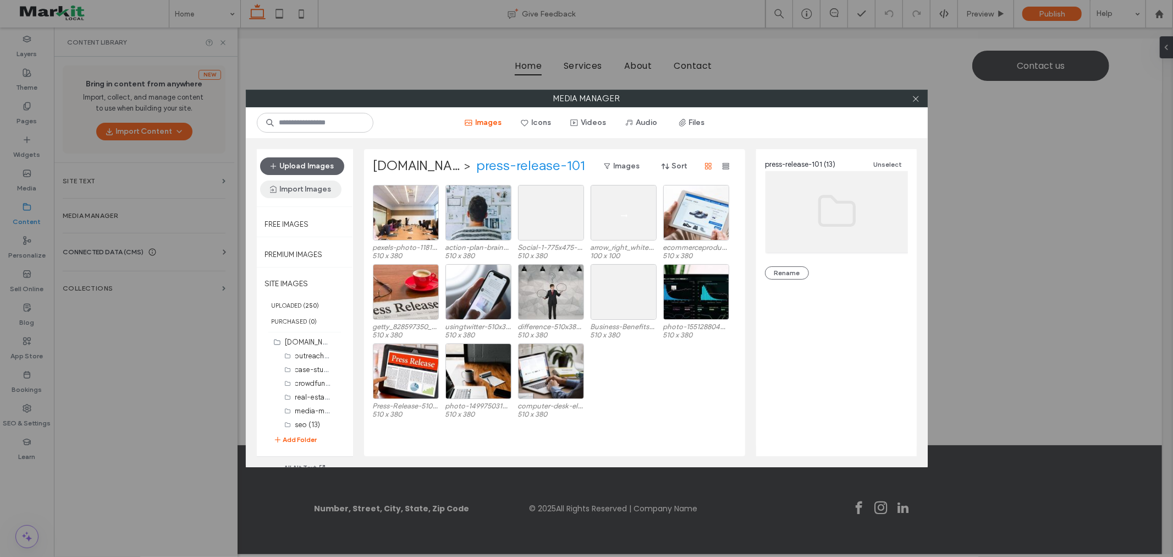
click at [306, 189] on button "Import Images" at bounding box center [300, 189] width 81 height 18
click at [305, 216] on span "From a Site" at bounding box center [299, 217] width 37 height 11
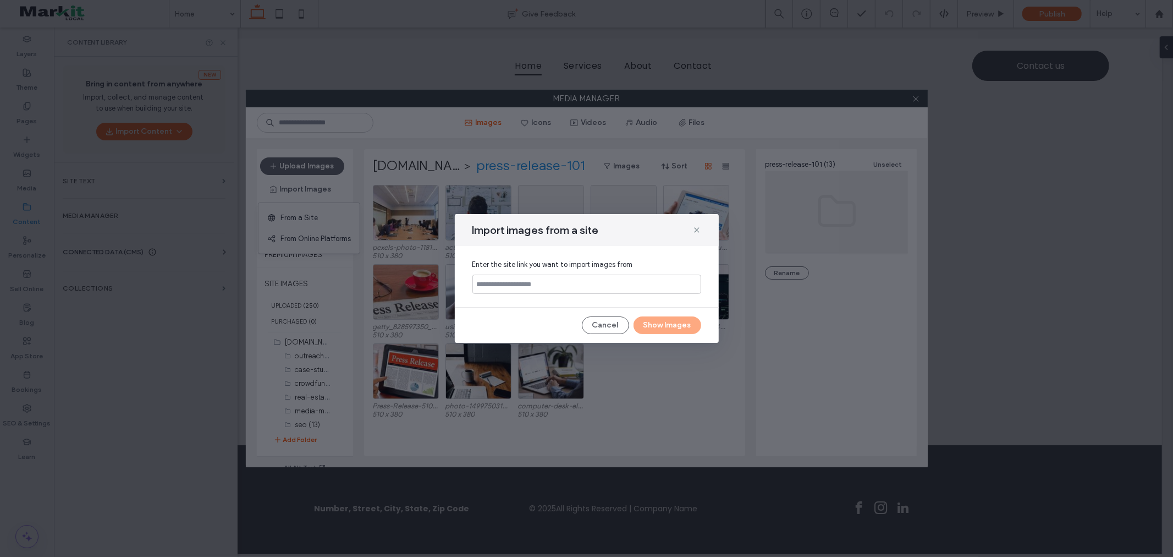
click at [535, 283] on input at bounding box center [587, 284] width 229 height 19
type input "**********"
drag, startPoint x: 684, startPoint y: 283, endPoint x: 425, endPoint y: 283, distance: 258.6
click at [425, 283] on div "**********" at bounding box center [586, 278] width 1173 height 557
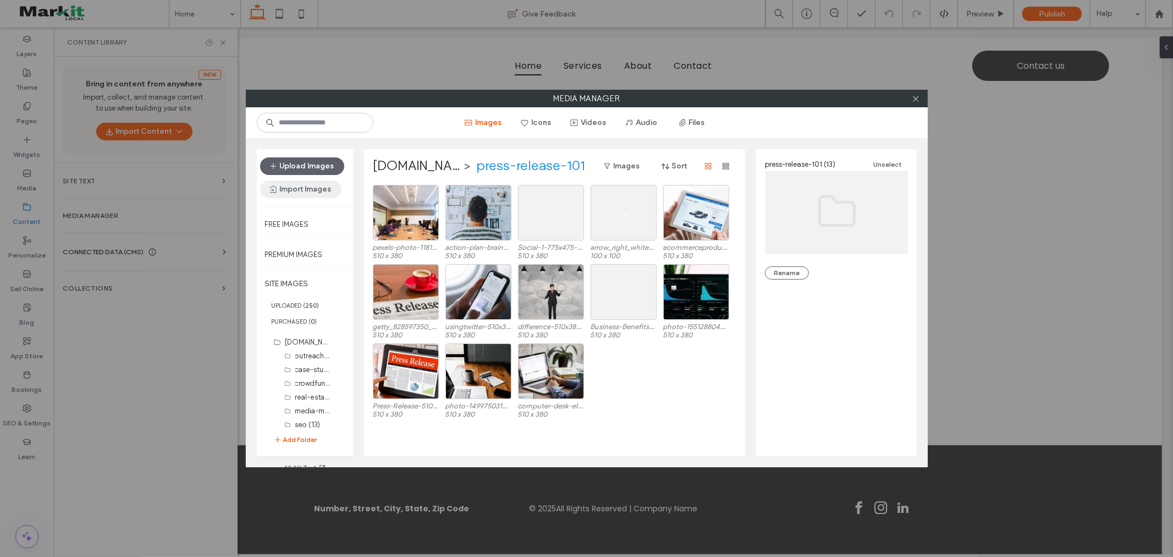
click at [305, 186] on button "Import Images" at bounding box center [300, 189] width 81 height 18
click at [315, 220] on span "From a Site" at bounding box center [299, 217] width 37 height 11
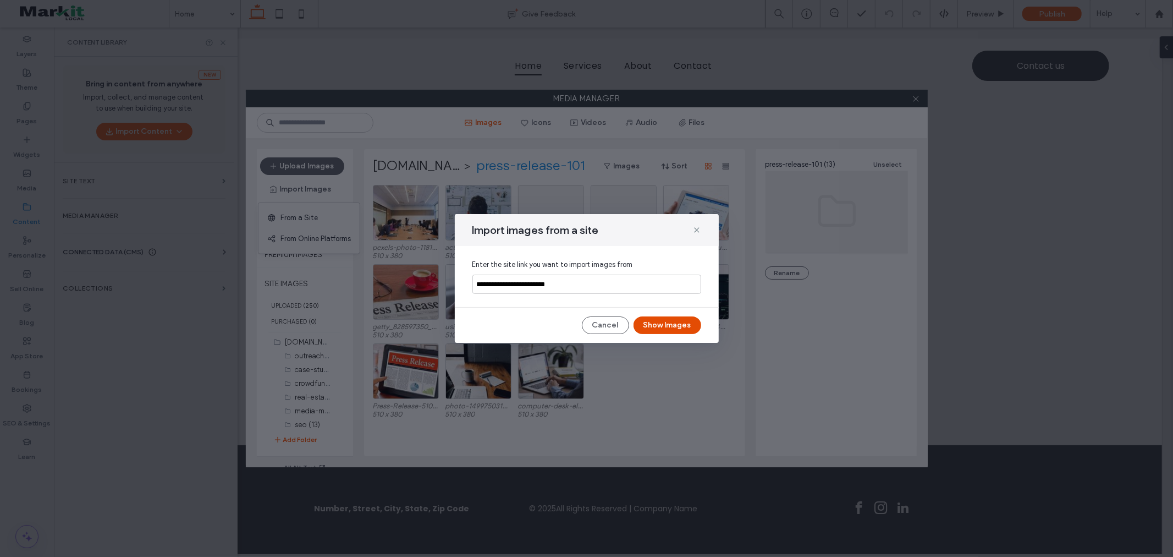
type input "**********"
click at [674, 330] on button "Show Images" at bounding box center [668, 325] width 68 height 18
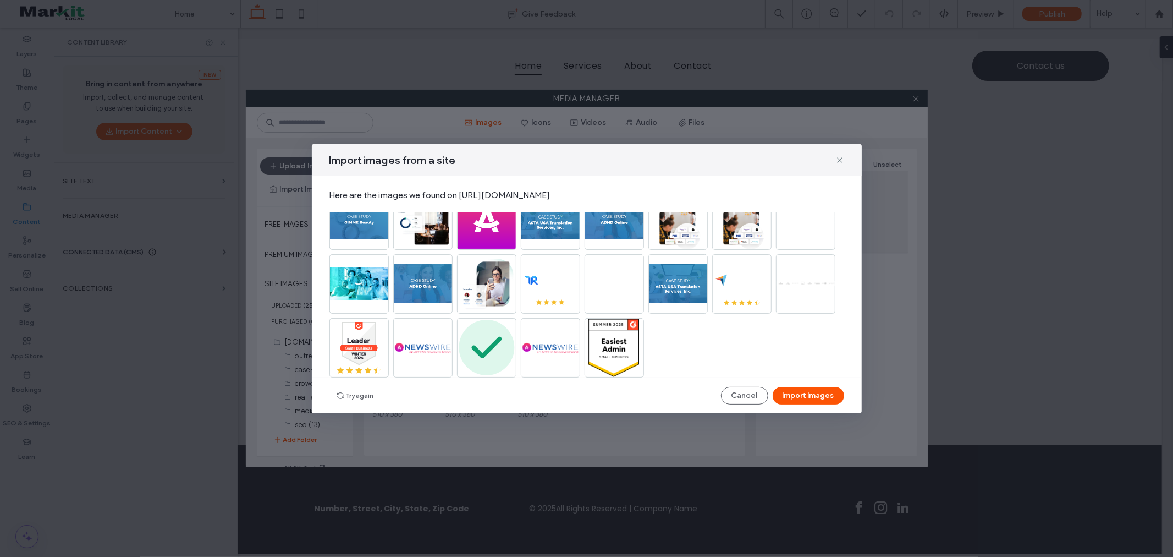
scroll to position [3410, 0]
click at [749, 399] on button "Cancel" at bounding box center [744, 396] width 47 height 18
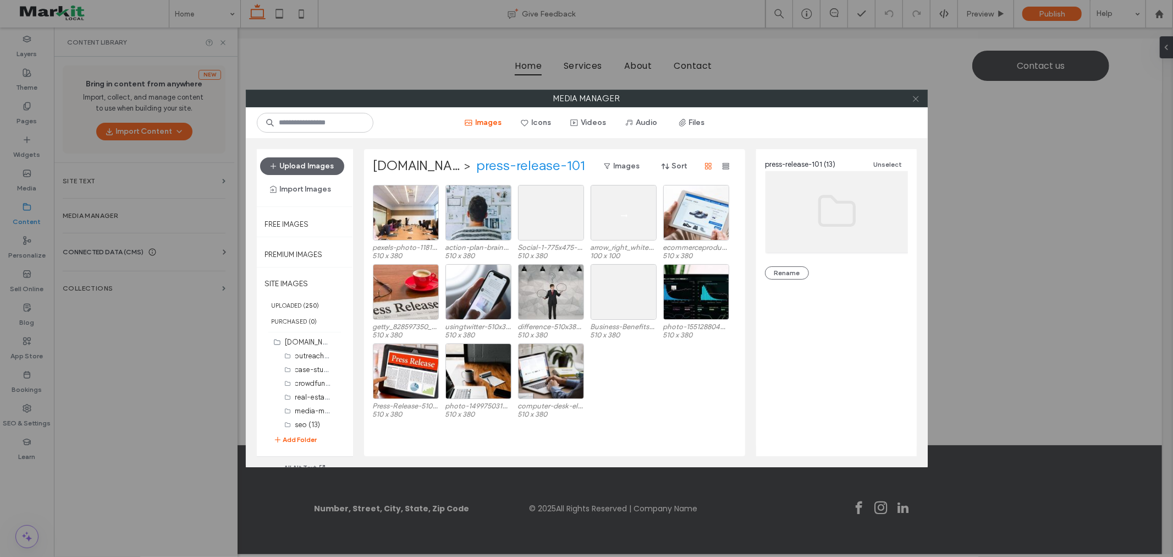
click at [915, 101] on icon at bounding box center [916, 99] width 8 height 8
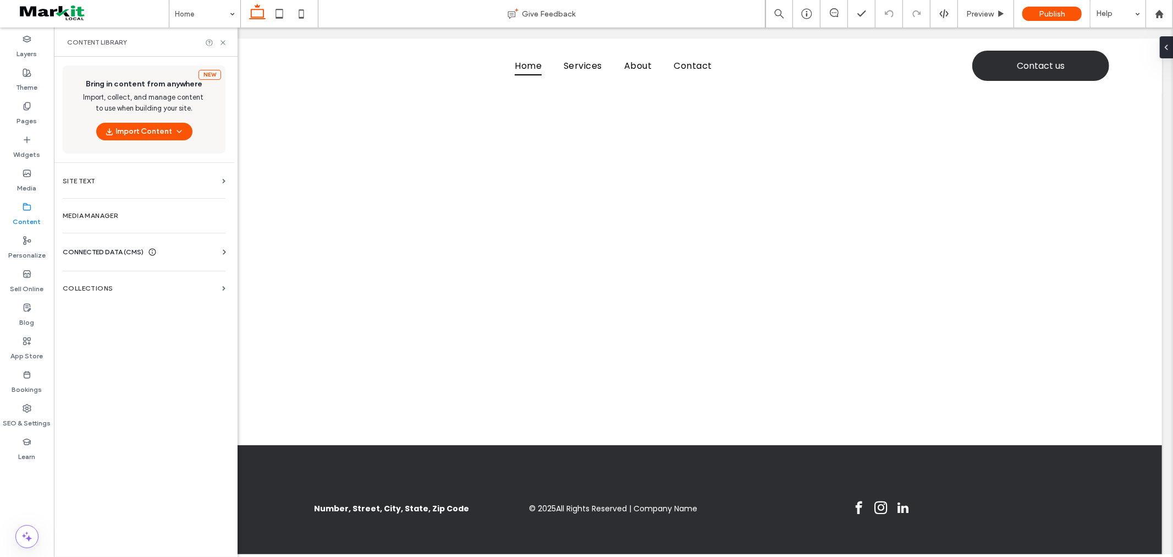
click at [84, 13] on span at bounding box center [88, 14] width 161 height 22
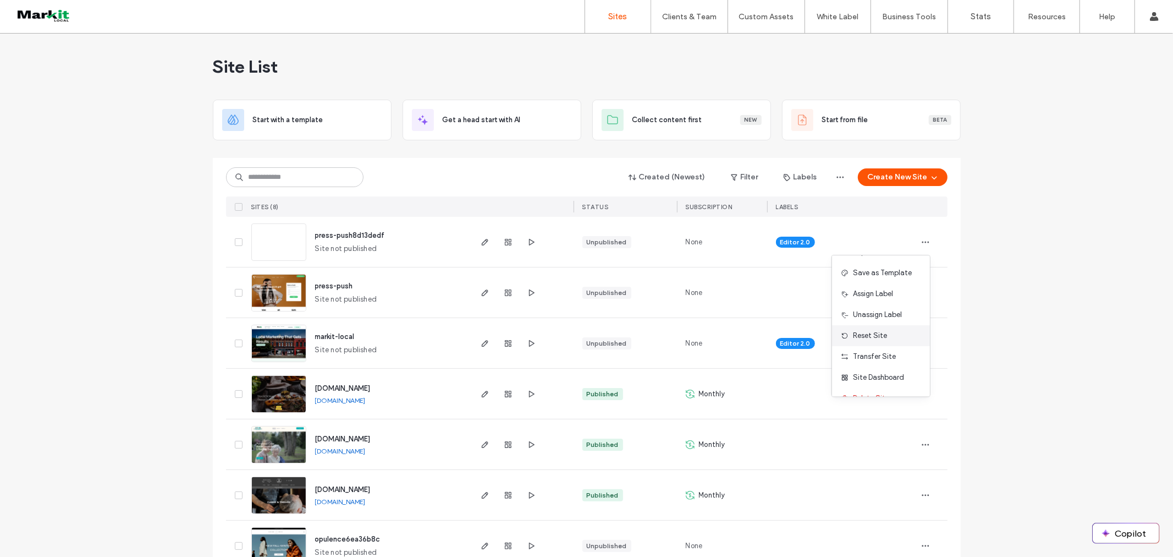
scroll to position [56, 0]
click at [876, 384] on span "Delete Site" at bounding box center [871, 381] width 36 height 11
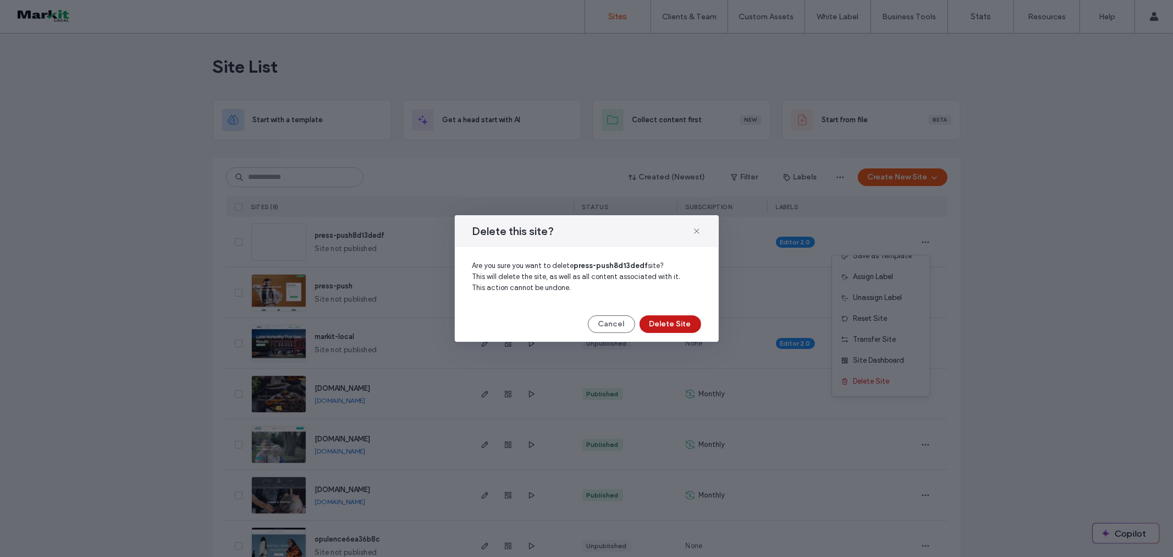
click at [667, 318] on button "Delete Site" at bounding box center [671, 324] width 62 height 18
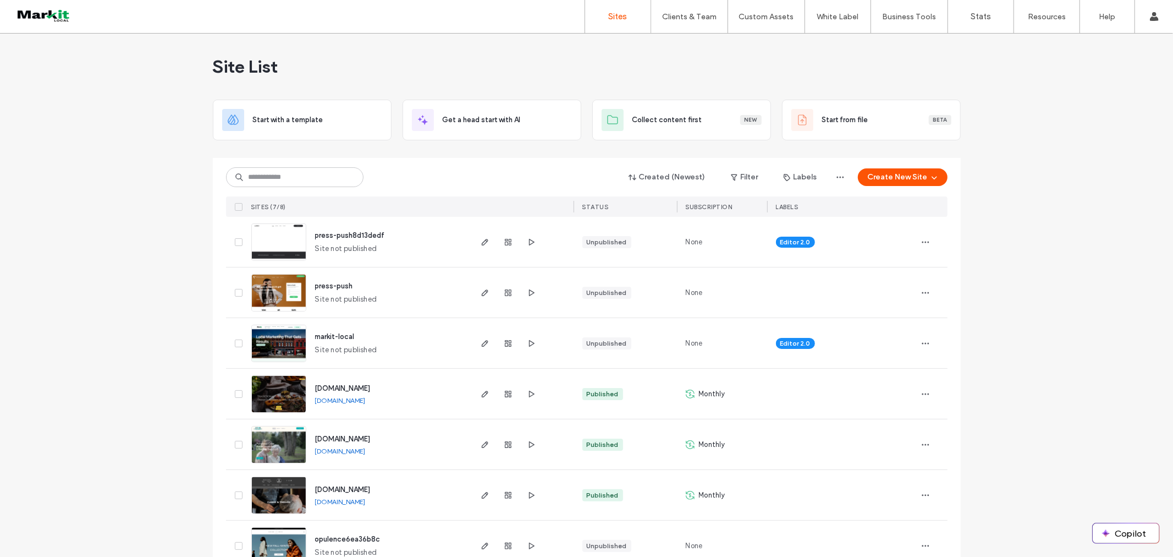
click at [1000, 267] on div "Site List Start with a template Get a head start with AI Collect content first …" at bounding box center [586, 334] width 1173 height 601
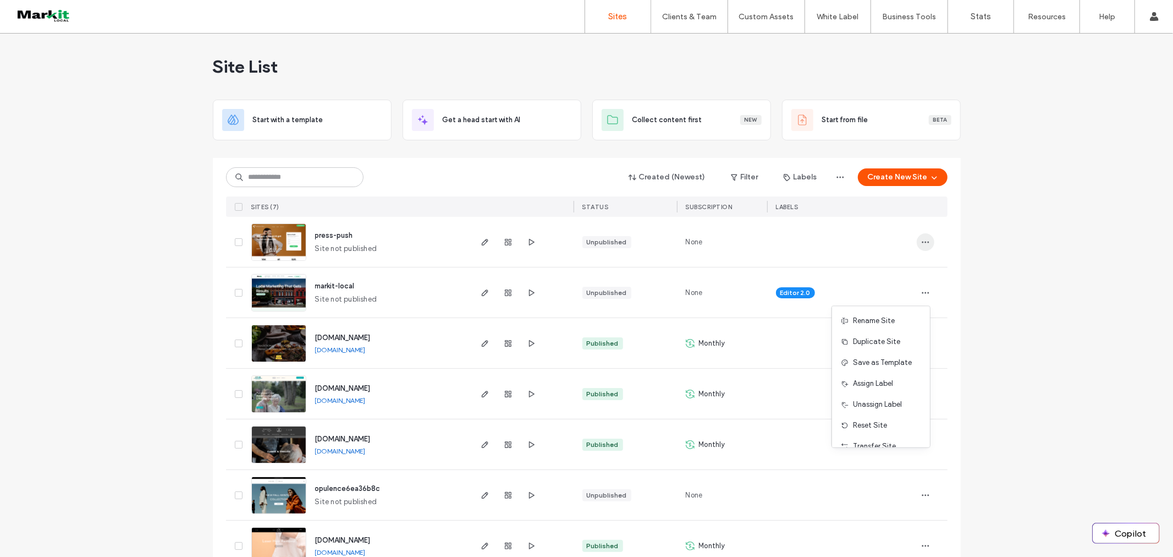
click at [921, 242] on icon "button" at bounding box center [925, 242] width 9 height 9
click at [278, 237] on img at bounding box center [279, 261] width 54 height 75
